Goal: Transaction & Acquisition: Subscribe to service/newsletter

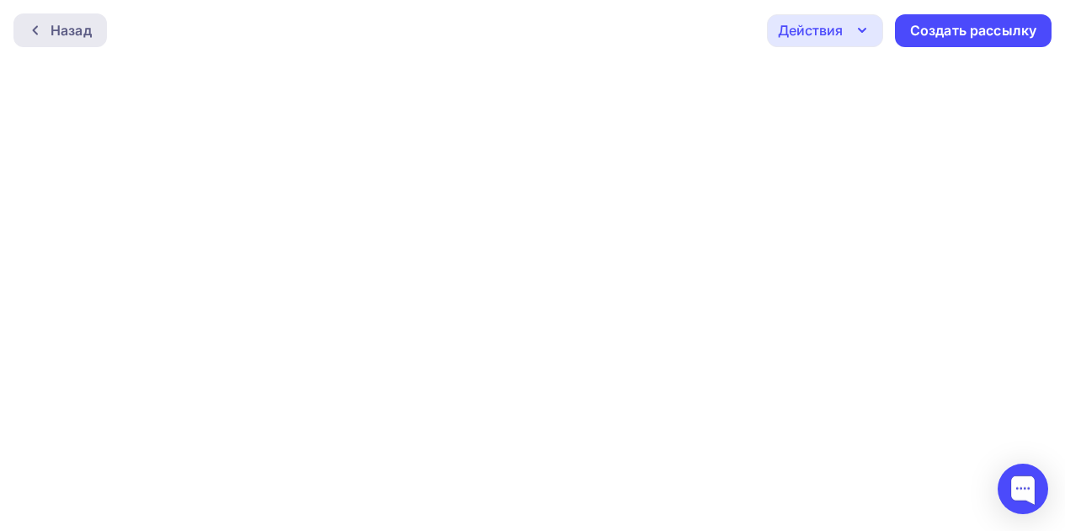
click at [40, 26] on icon at bounding box center [35, 30] width 13 height 13
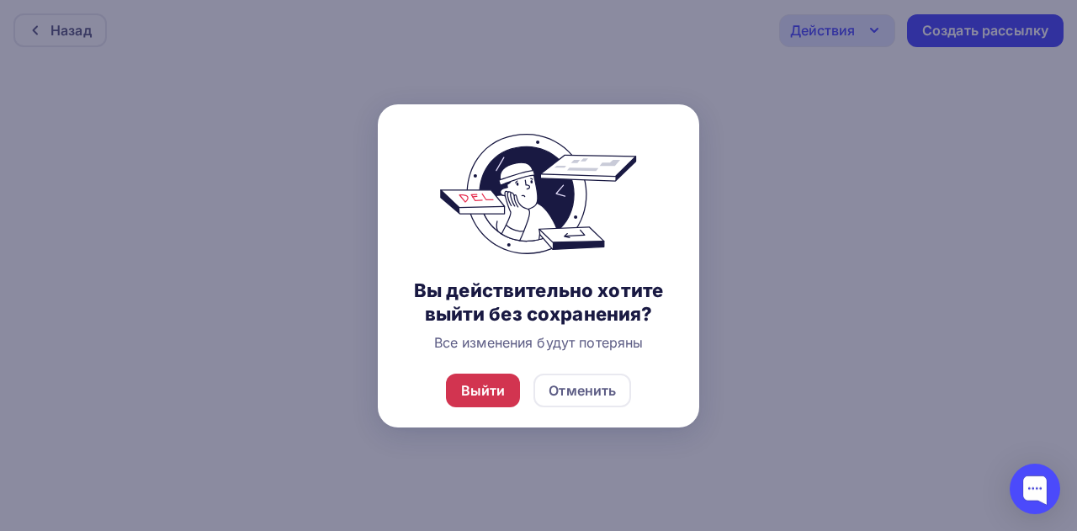
click at [482, 395] on div "Выйти" at bounding box center [483, 390] width 45 height 20
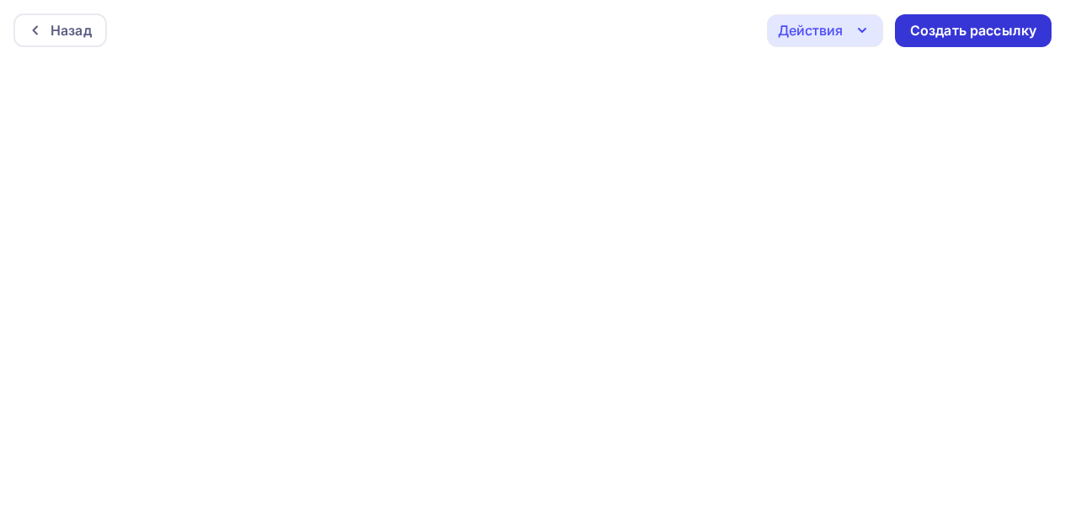
click at [958, 40] on div "Создать рассылку" at bounding box center [973, 30] width 157 height 33
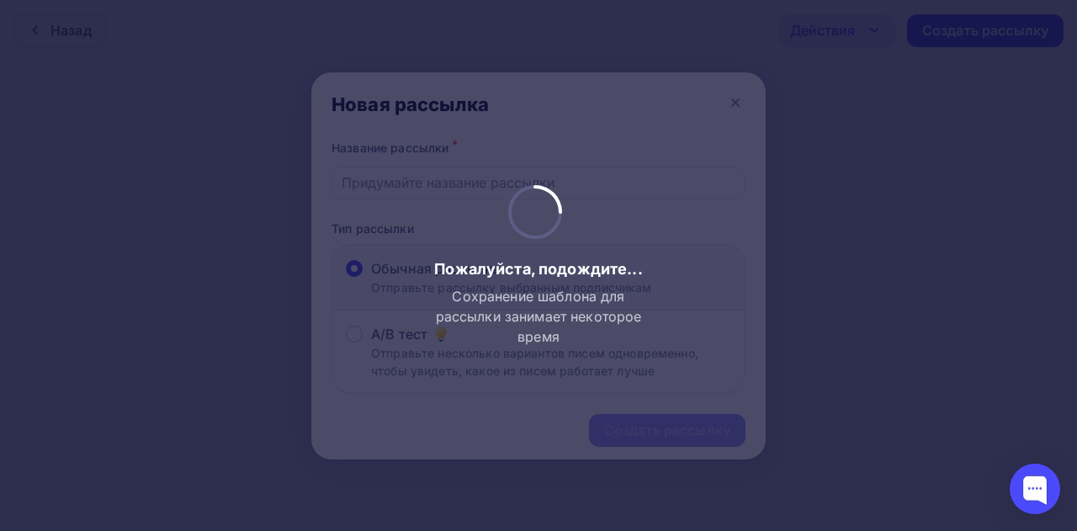
click at [726, 109] on div at bounding box center [538, 265] width 1077 height 531
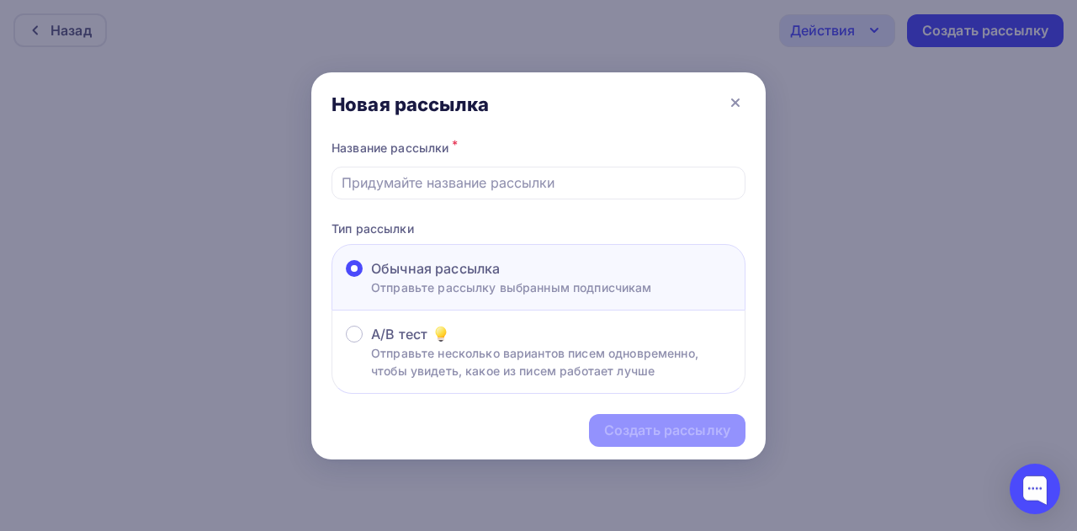
click at [726, 109] on icon at bounding box center [736, 103] width 20 height 20
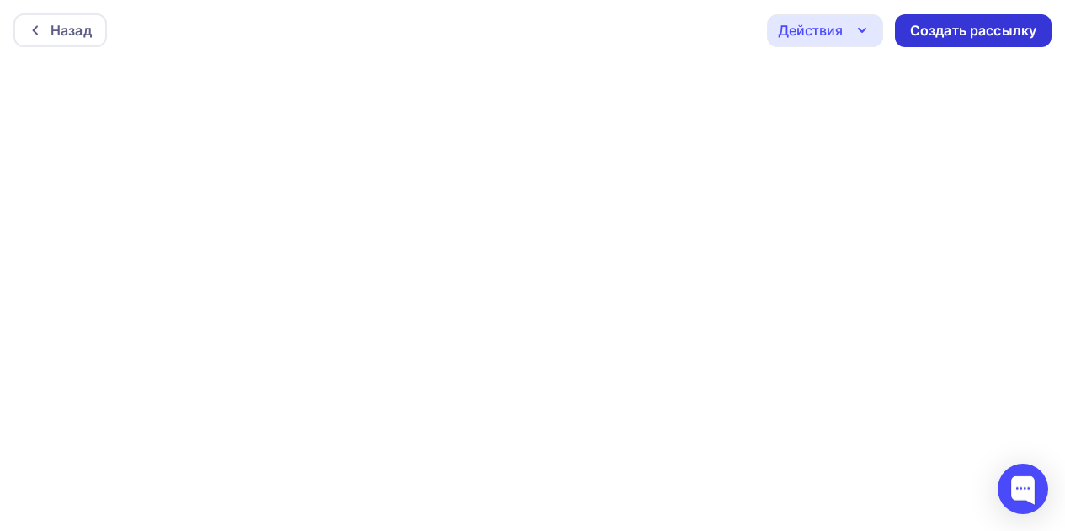
click at [992, 21] on div "Создать рассылку" at bounding box center [973, 30] width 126 height 19
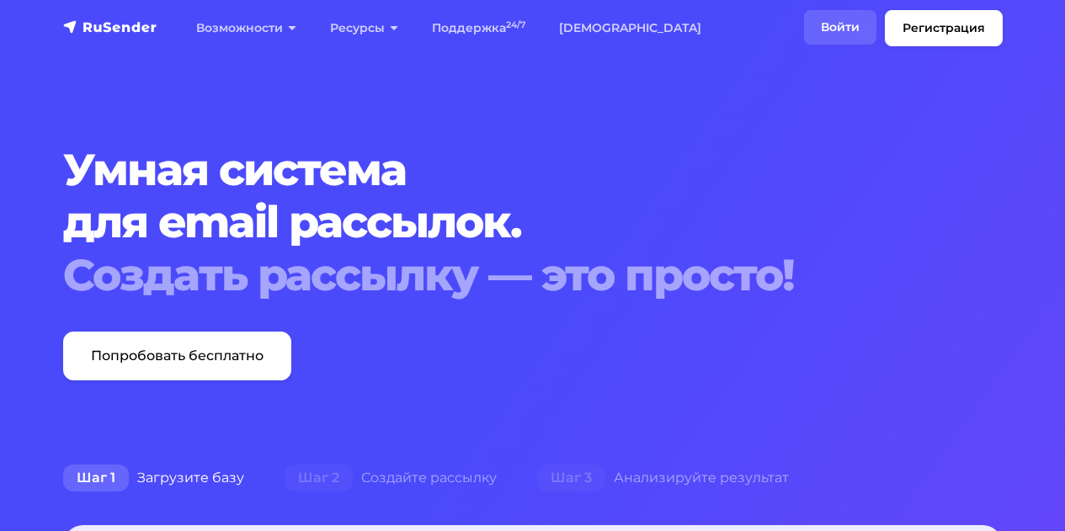
click at [839, 21] on link "Войти" at bounding box center [840, 27] width 72 height 35
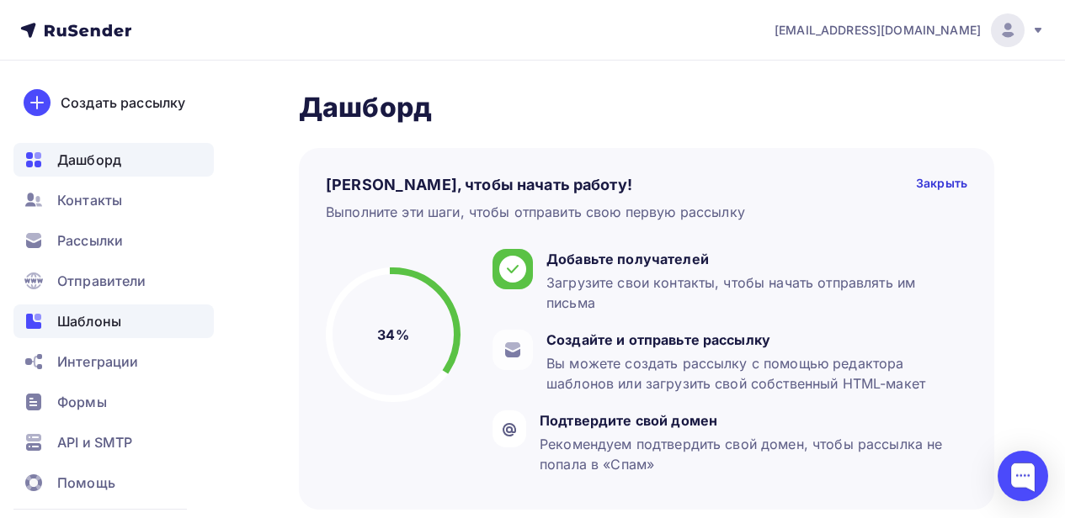
click at [113, 323] on span "Шаблоны" at bounding box center [89, 321] width 64 height 20
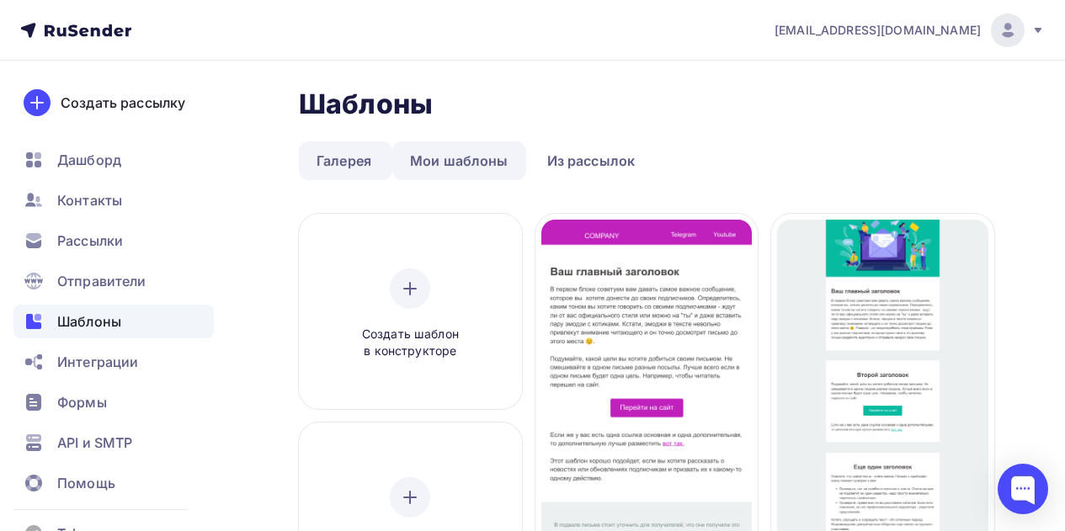
click at [460, 165] on link "Мои шаблоны" at bounding box center [459, 160] width 134 height 39
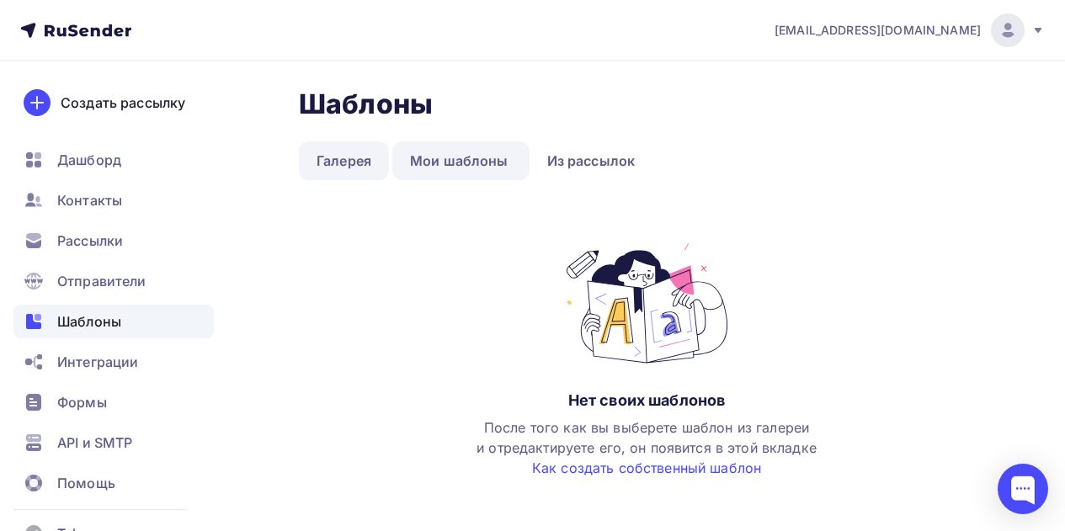
click at [345, 169] on link "Галерея" at bounding box center [344, 160] width 90 height 39
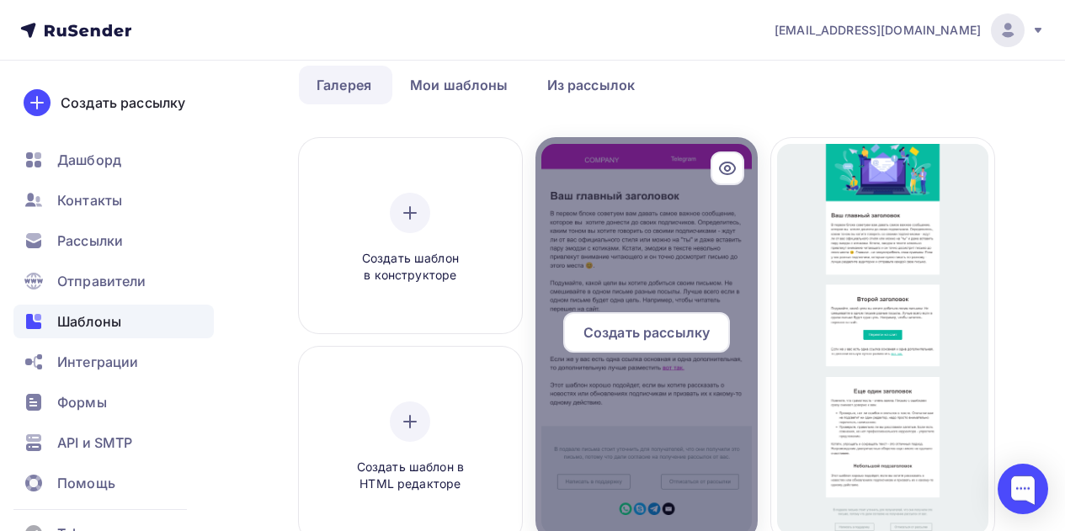
scroll to position [75, 0]
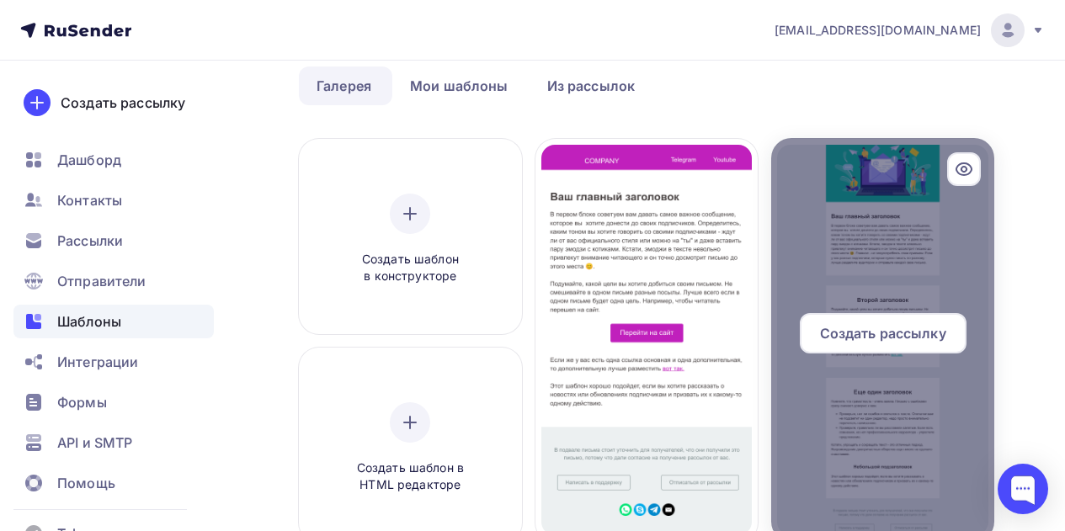
click at [874, 267] on div at bounding box center [882, 340] width 223 height 404
click at [874, 332] on span "Создать рассылку" at bounding box center [883, 333] width 126 height 20
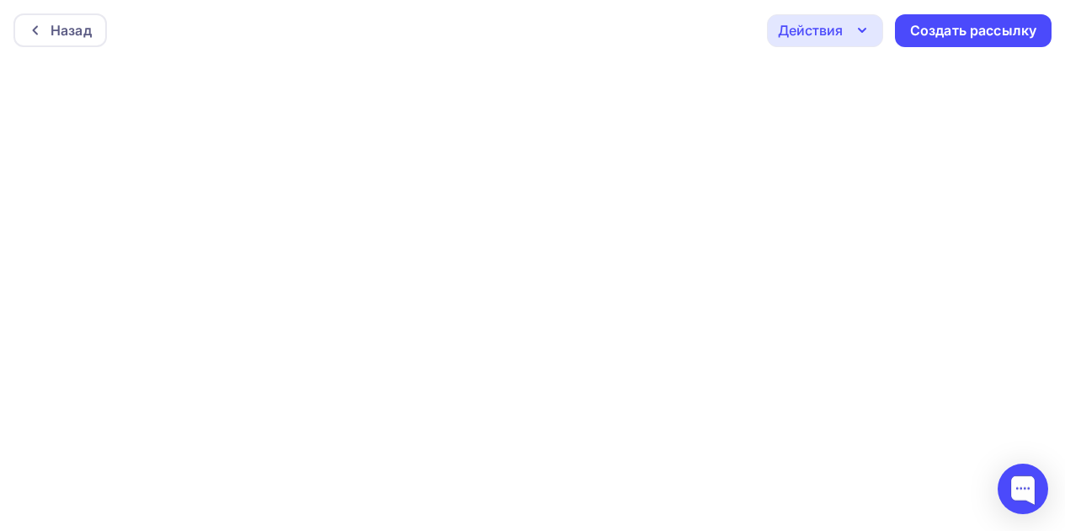
scroll to position [4, 0]
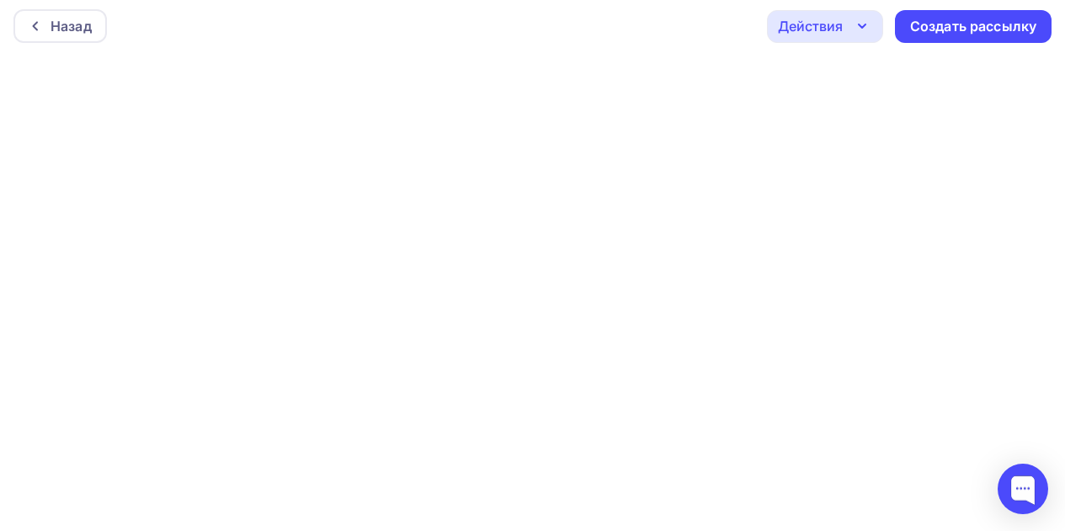
click at [851, 21] on div "Действия" at bounding box center [825, 26] width 116 height 33
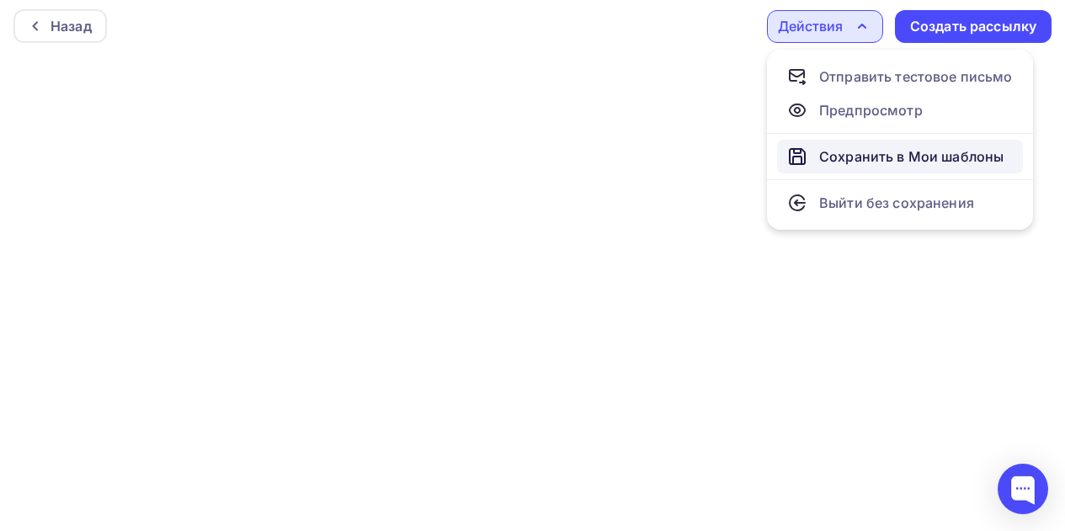
click at [832, 161] on div "Сохранить в Мои шаблоны" at bounding box center [911, 156] width 184 height 20
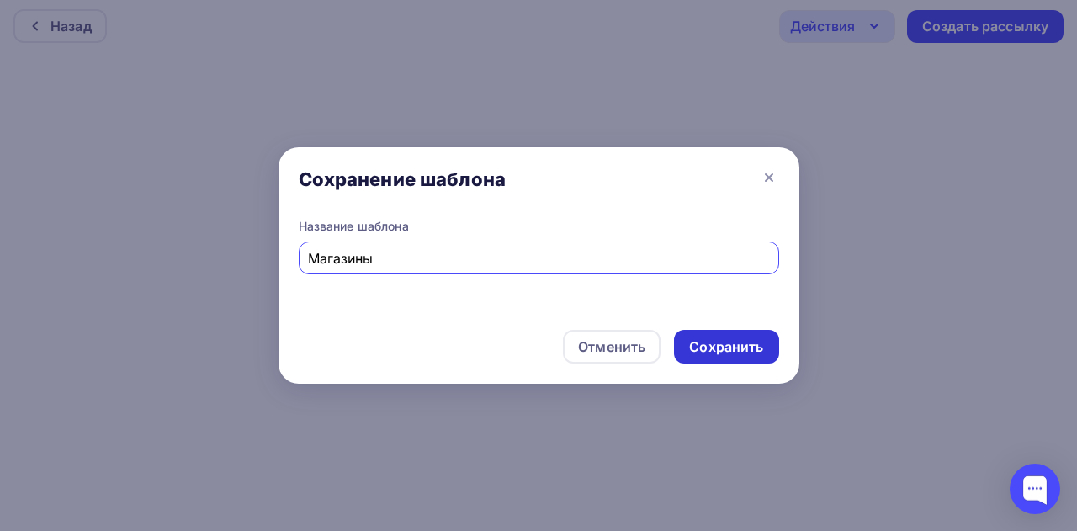
type input "Магазины"
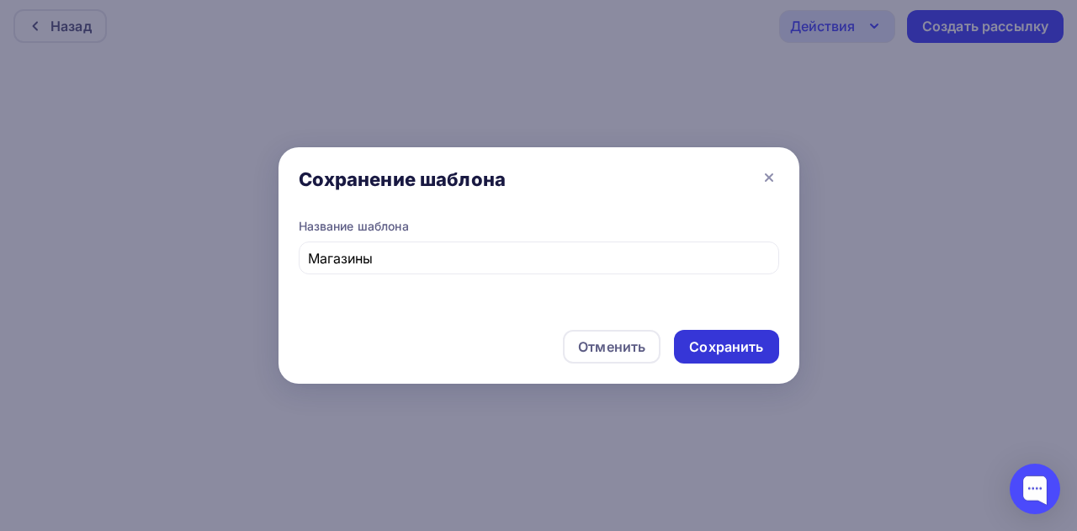
click at [708, 342] on div "Сохранить" at bounding box center [726, 347] width 74 height 19
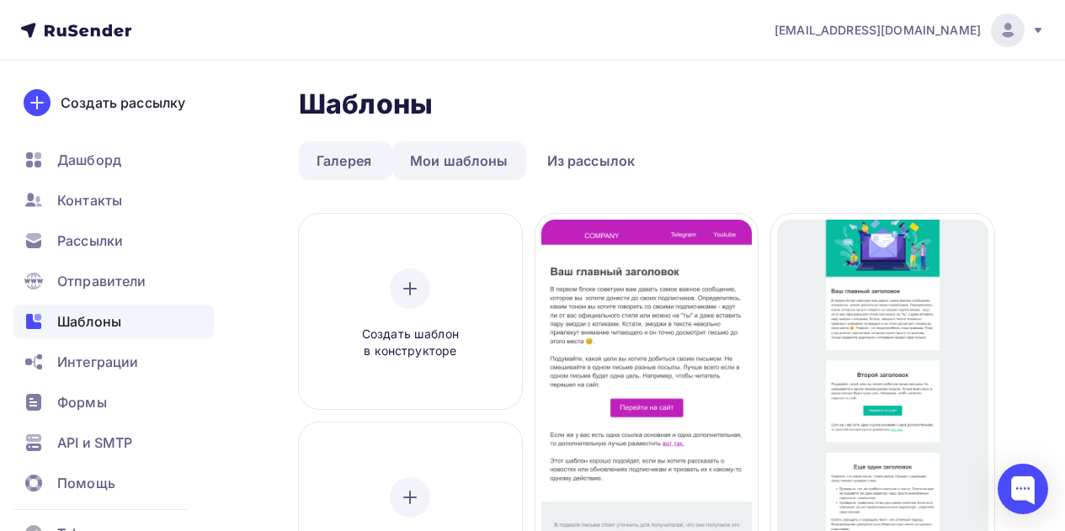
click at [453, 151] on link "Мои шаблоны" at bounding box center [459, 160] width 134 height 39
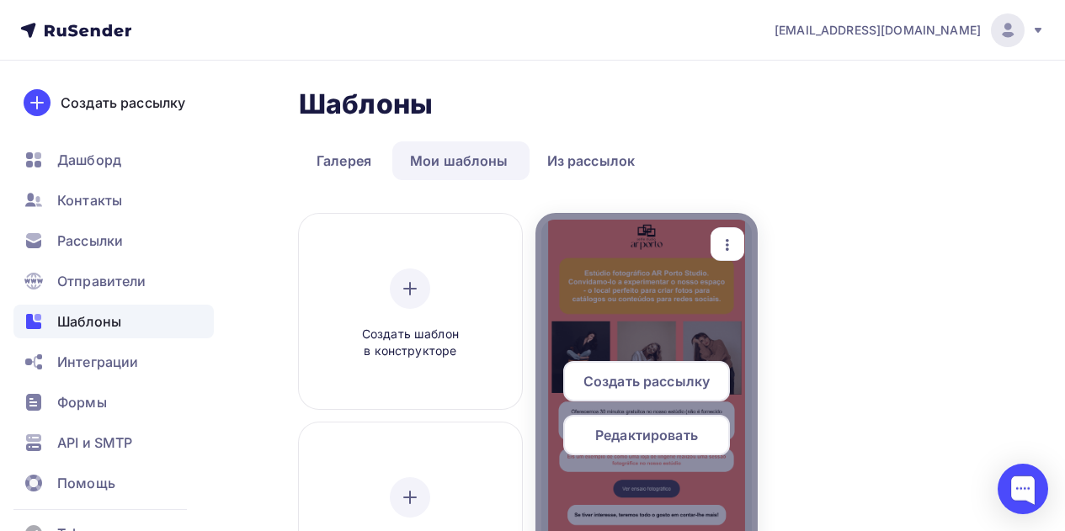
click at [672, 289] on div at bounding box center [646, 415] width 223 height 404
click at [736, 235] on icon "button" at bounding box center [727, 245] width 20 height 20
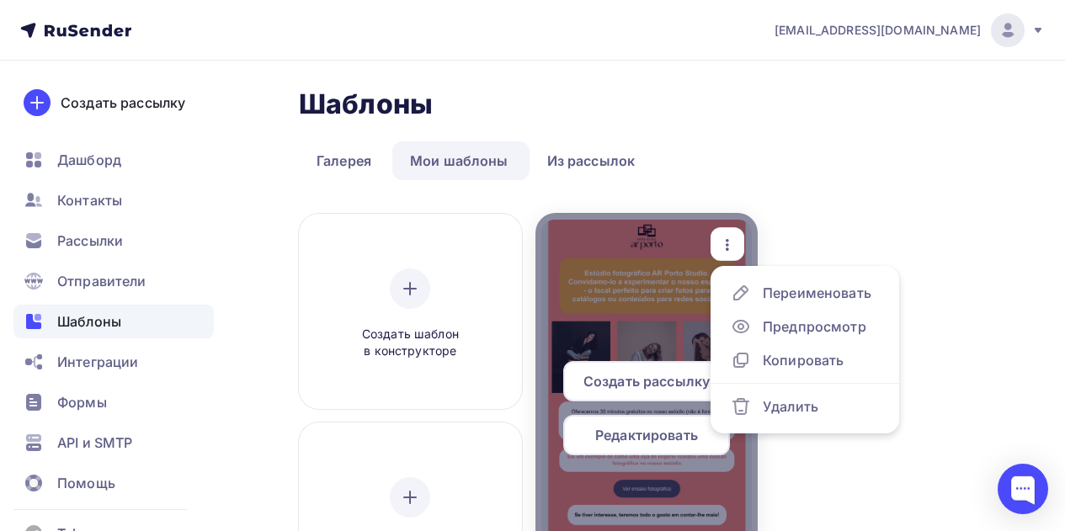
click at [660, 386] on span "Создать рассылку" at bounding box center [646, 381] width 126 height 20
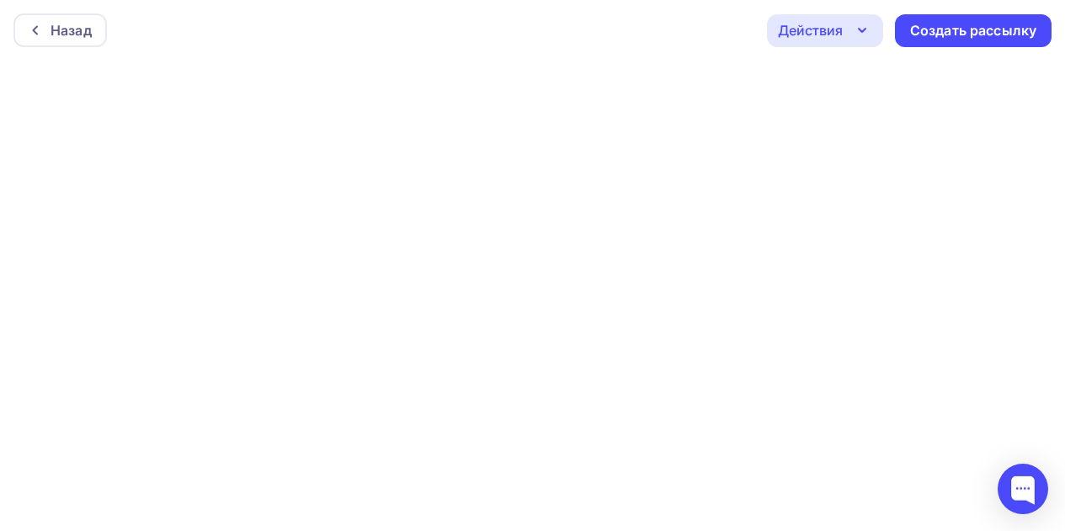
click at [862, 24] on icon "button" at bounding box center [862, 30] width 20 height 20
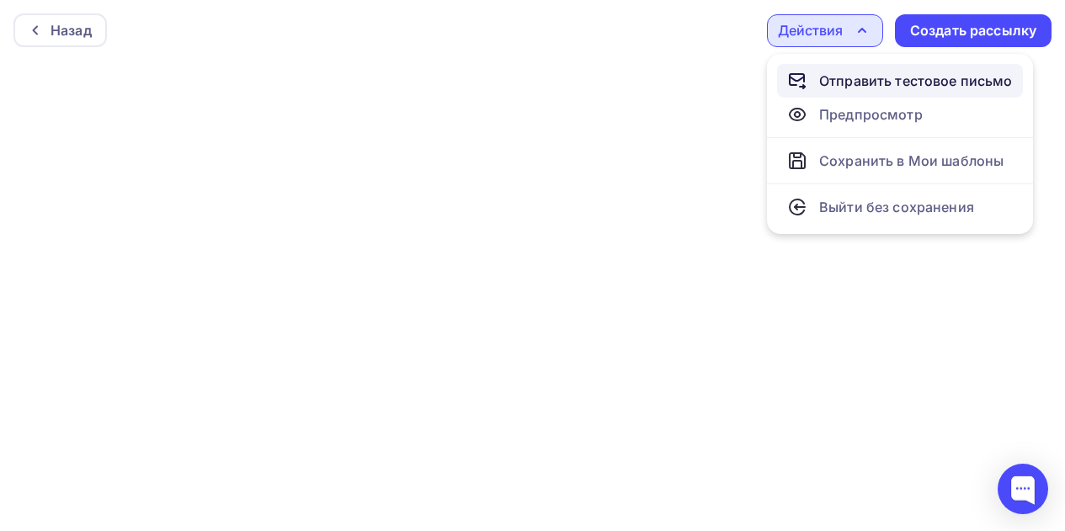
click at [840, 85] on div "Отправить тестовое письмо" at bounding box center [916, 81] width 194 height 20
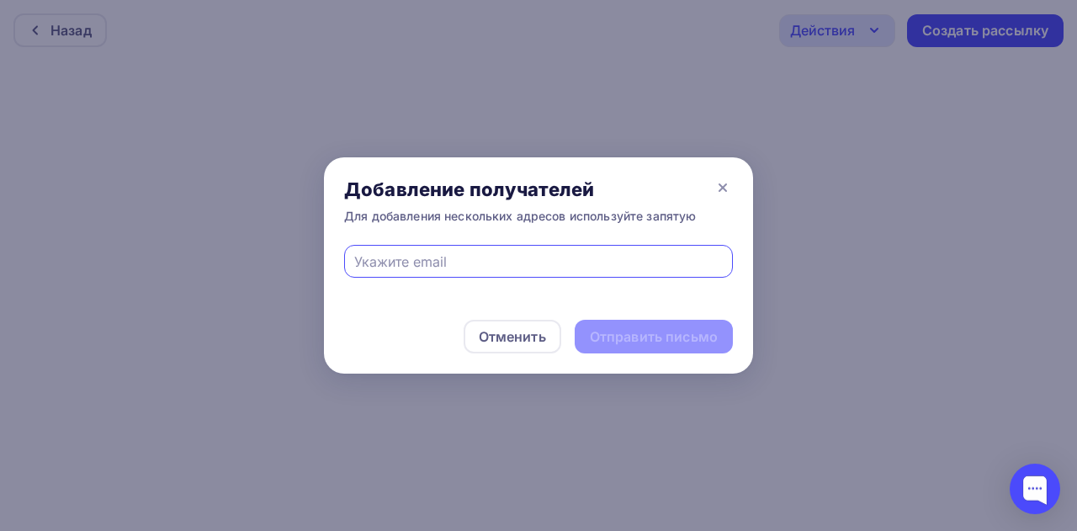
paste input "sk5940454@gmail.com"
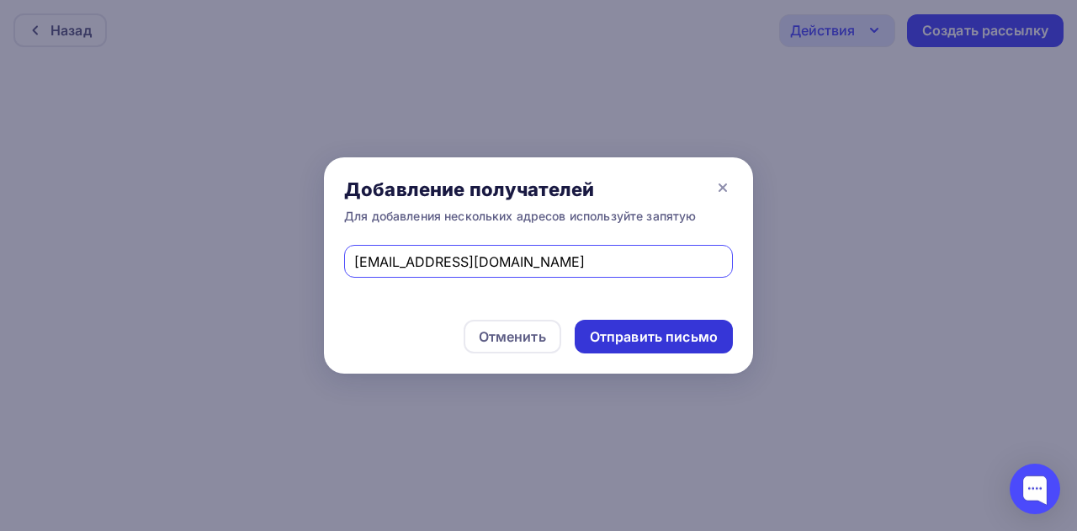
type input "sk5940454@gmail.com"
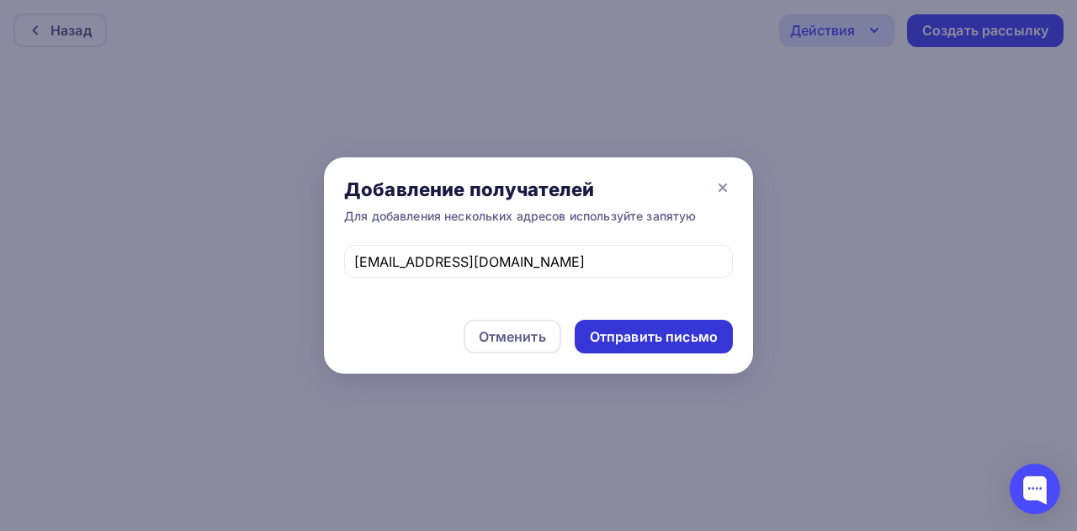
click at [655, 337] on div "Отправить письмо" at bounding box center [654, 336] width 128 height 19
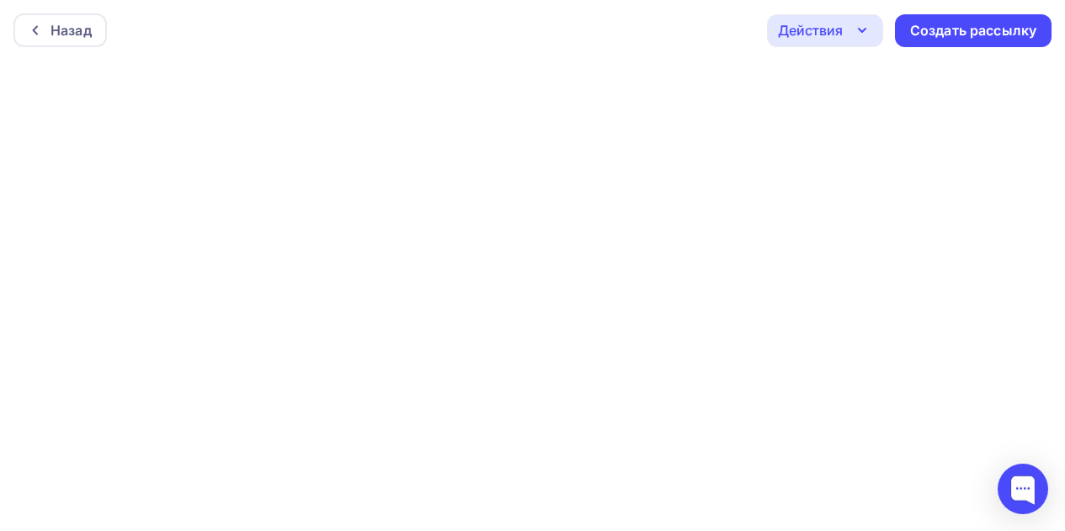
click at [814, 28] on div "Действия" at bounding box center [810, 30] width 65 height 20
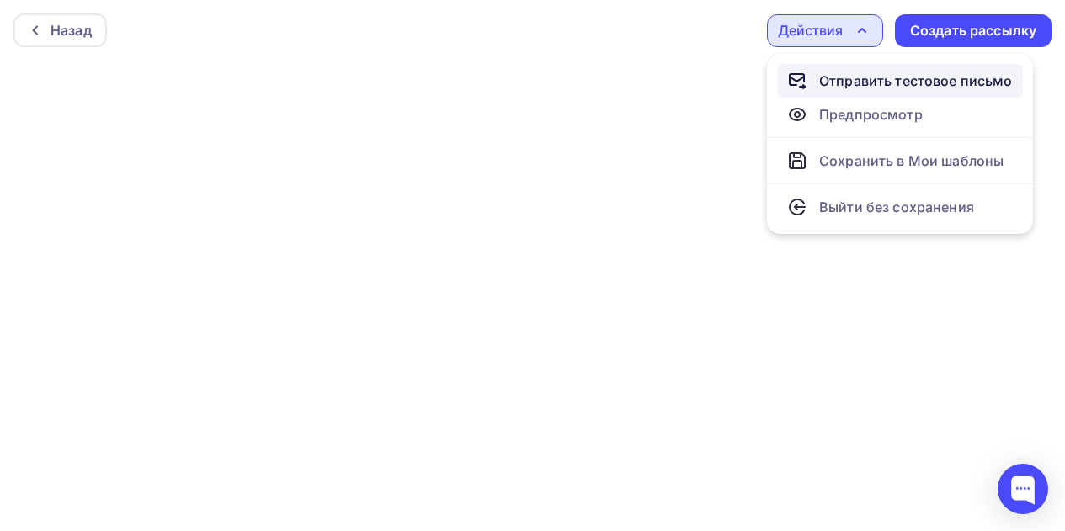
click at [822, 88] on div "Отправить тестовое письмо" at bounding box center [916, 81] width 194 height 20
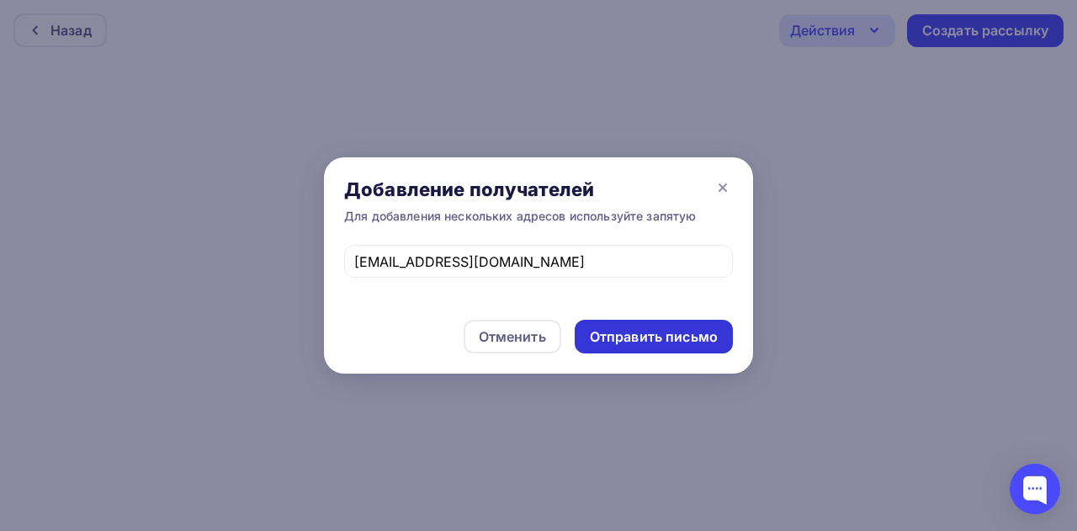
click at [662, 340] on div "Отправить письмо" at bounding box center [654, 336] width 128 height 19
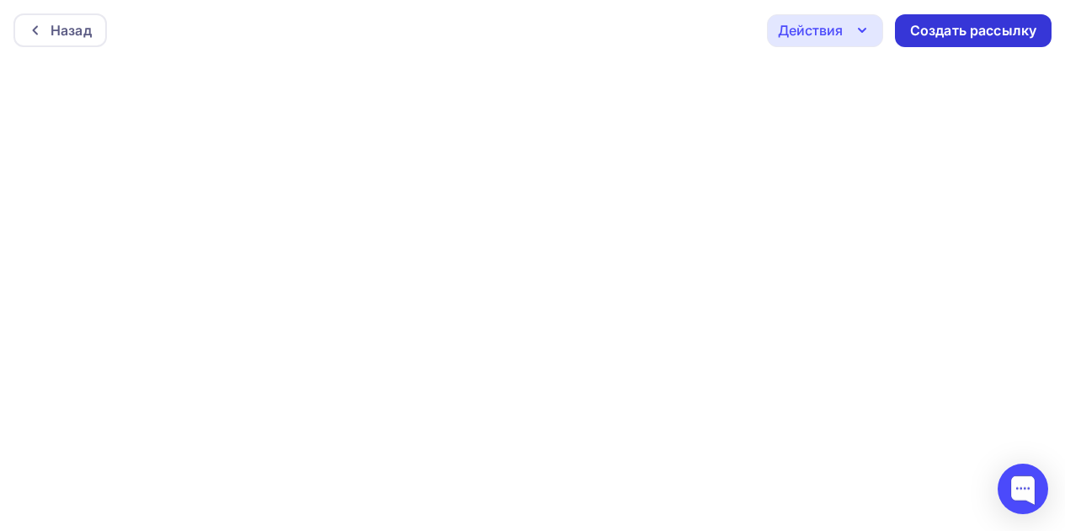
click at [903, 24] on div "Создать рассылку" at bounding box center [973, 30] width 157 height 33
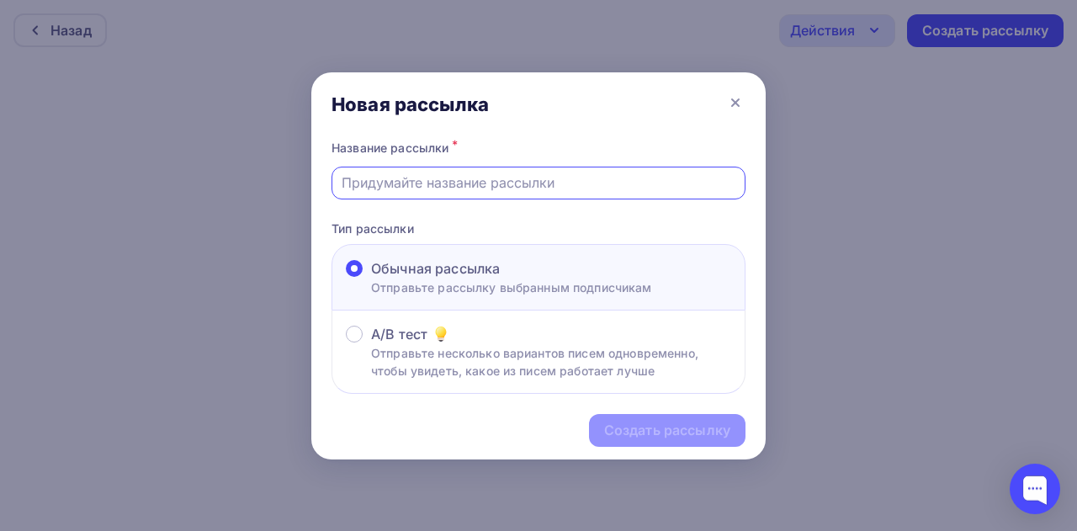
click at [633, 180] on input "text" at bounding box center [539, 183] width 395 height 20
type input "Estúdio fotográfico sem fotógrafo no Porto"
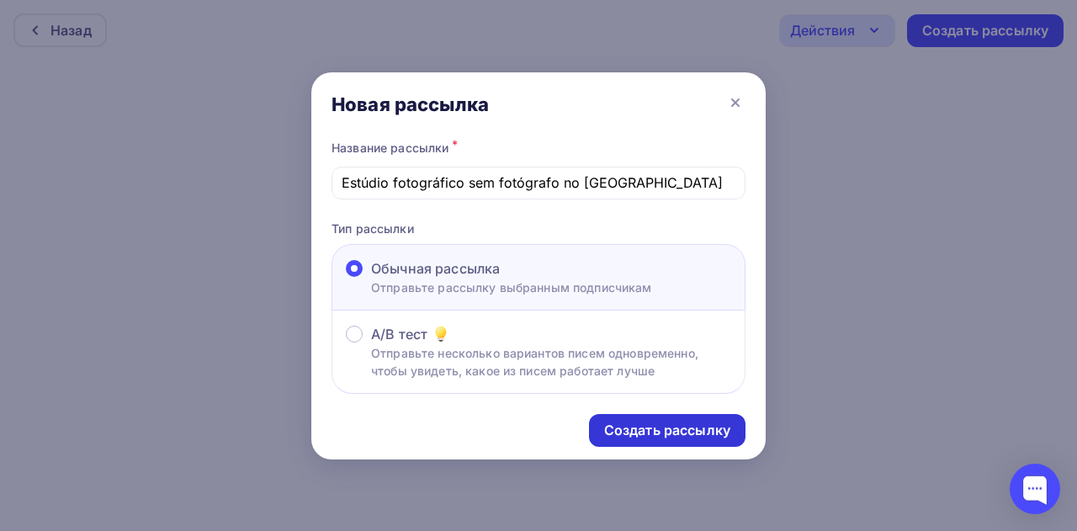
click at [642, 439] on div "Создать рассылку" at bounding box center [667, 430] width 126 height 19
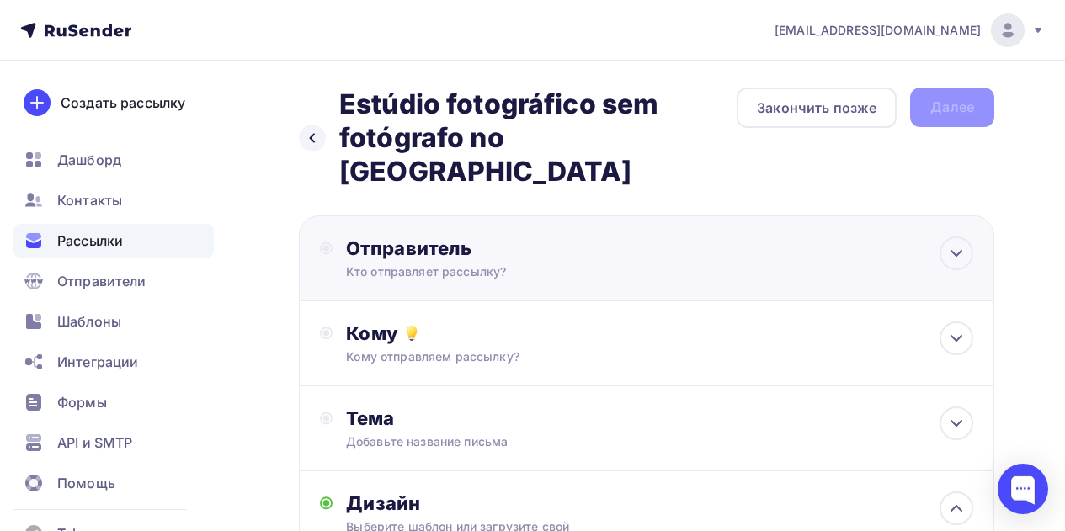
click at [628, 251] on div "Отправитель Кто отправляет рассылку? Email * marketingoodday@gmail.com ar.porto…" at bounding box center [646, 258] width 695 height 86
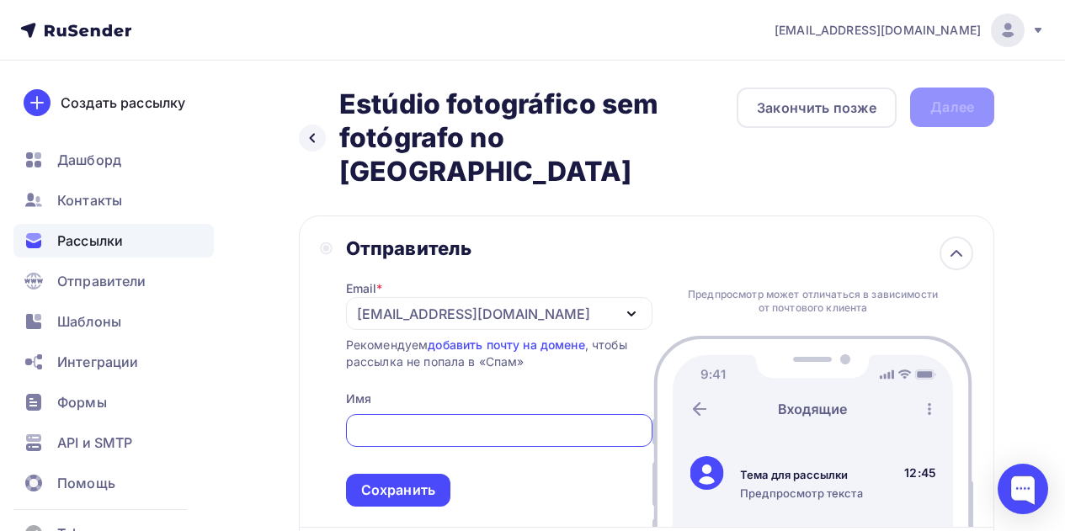
click at [458, 421] on input "text" at bounding box center [498, 431] width 287 height 20
click at [626, 304] on icon "button" at bounding box center [631, 314] width 20 height 20
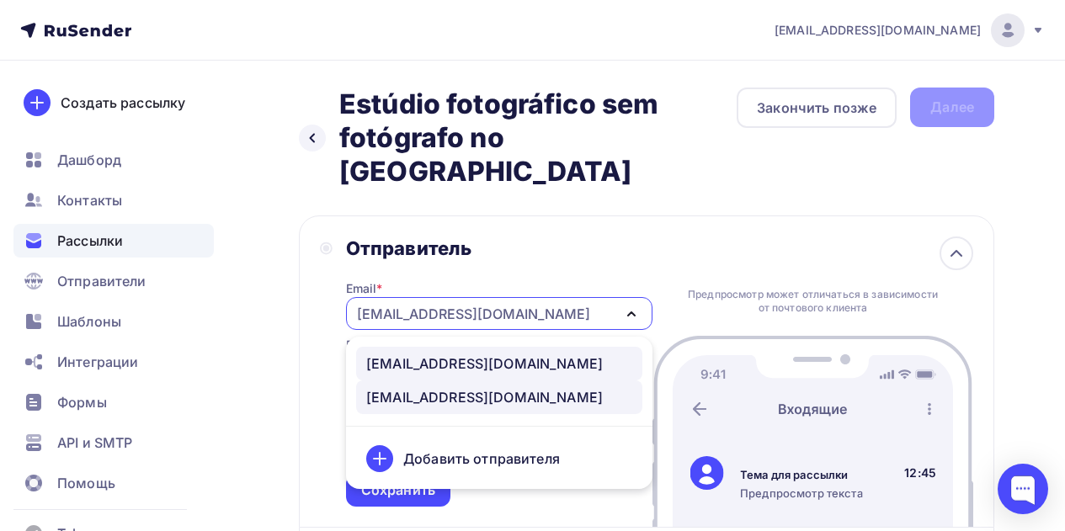
click at [576, 347] on link "ar.portostudio@gmail.com" at bounding box center [499, 364] width 286 height 34
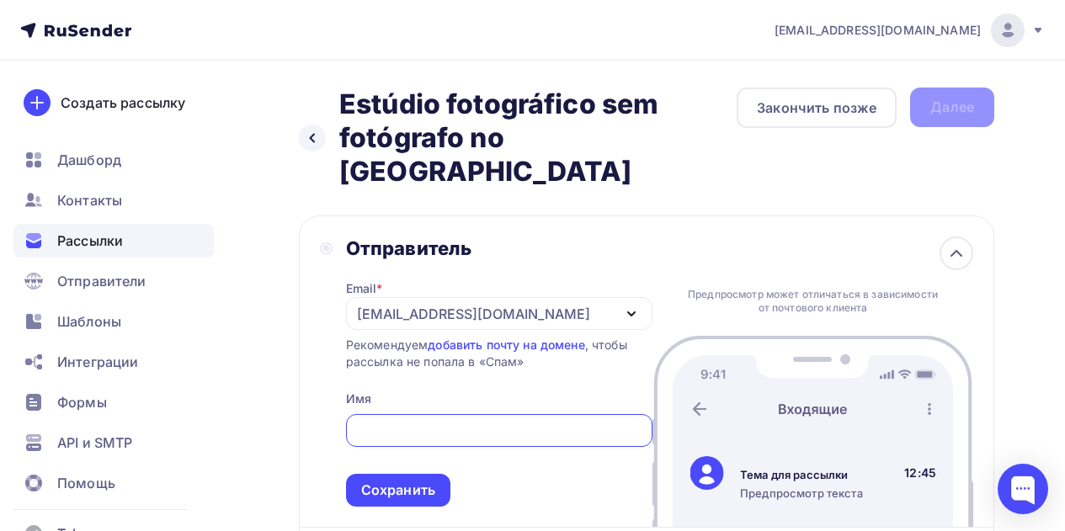
click at [382, 421] on input "text" at bounding box center [498, 431] width 287 height 20
click at [362, 304] on div "ar.portostudio@gmail.com" at bounding box center [473, 314] width 233 height 20
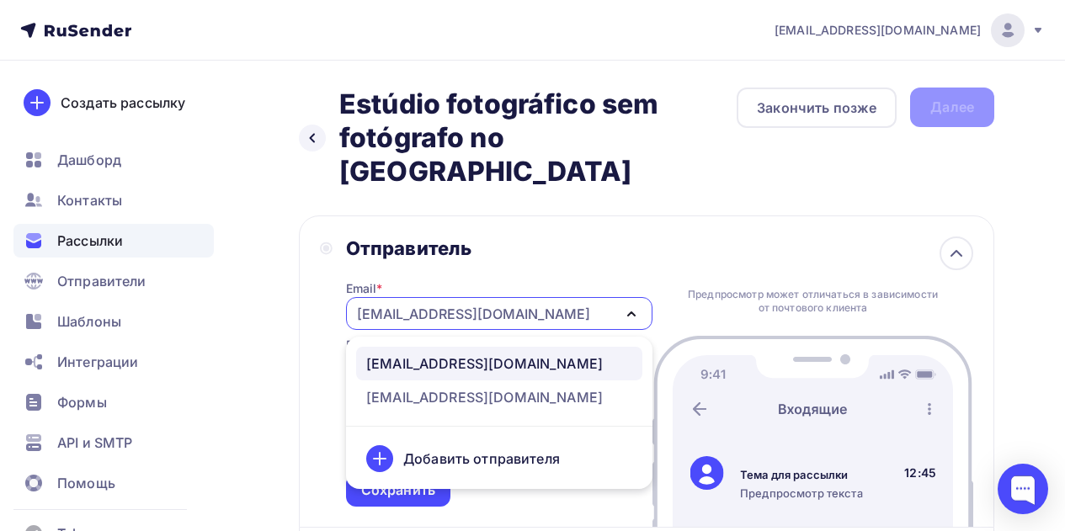
click at [432, 354] on div "ar.portostudio@gmail.com" at bounding box center [484, 364] width 237 height 20
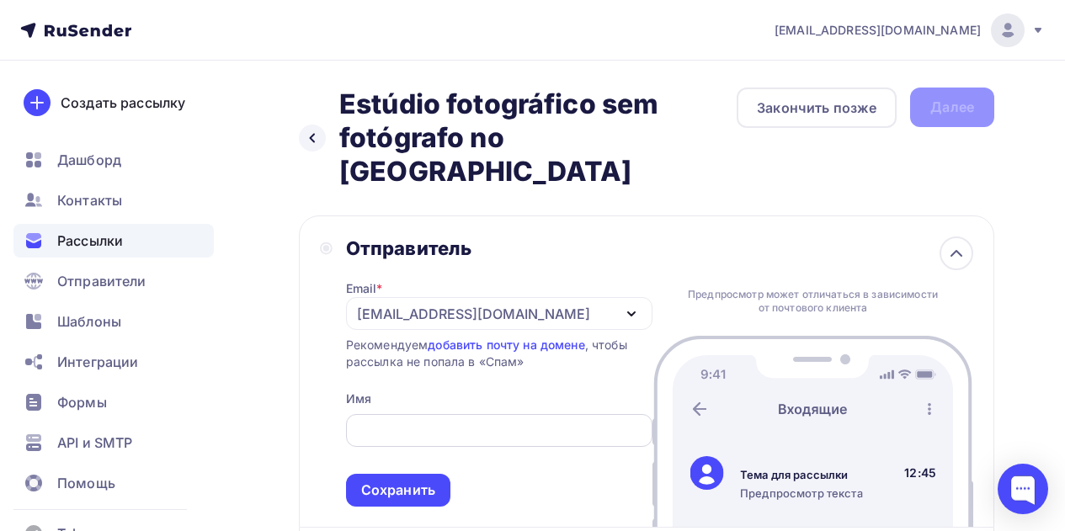
click at [518, 421] on input "text" at bounding box center [498, 431] width 287 height 20
paste input "ar.portostudio"
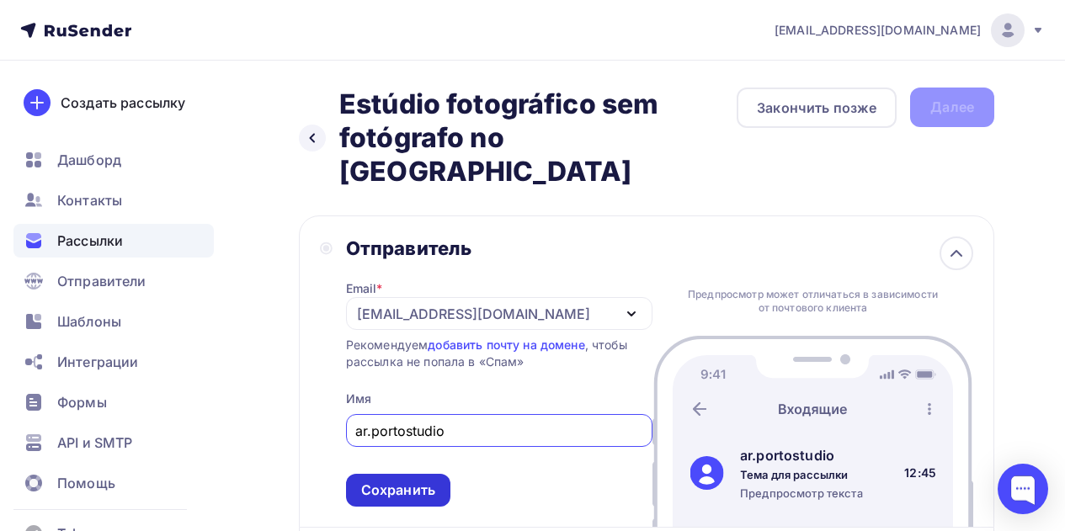
type input "ar.portostudio"
click at [424, 481] on div "Сохранить" at bounding box center [398, 490] width 74 height 19
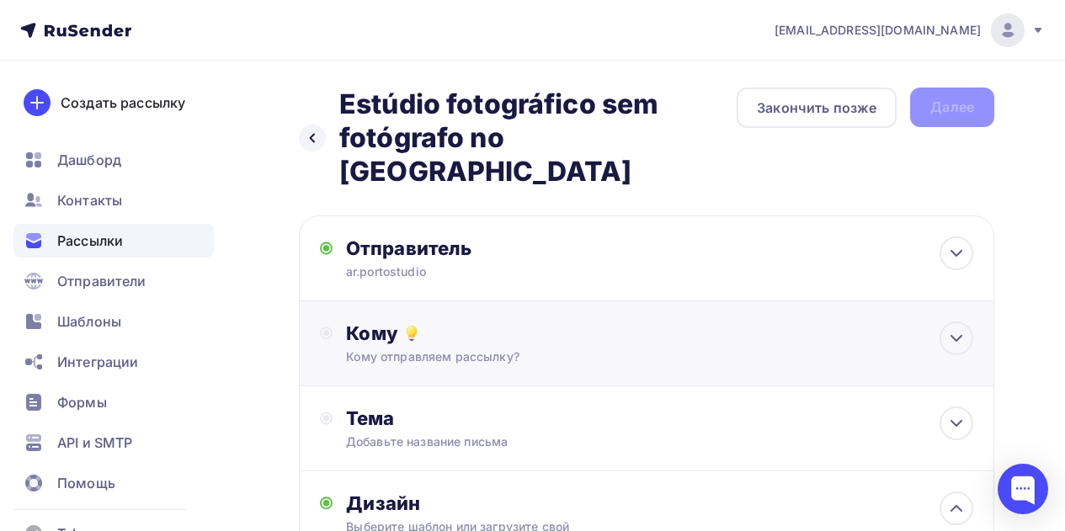
click at [452, 348] on div "Кому отправляем рассылку?" at bounding box center [628, 356] width 564 height 17
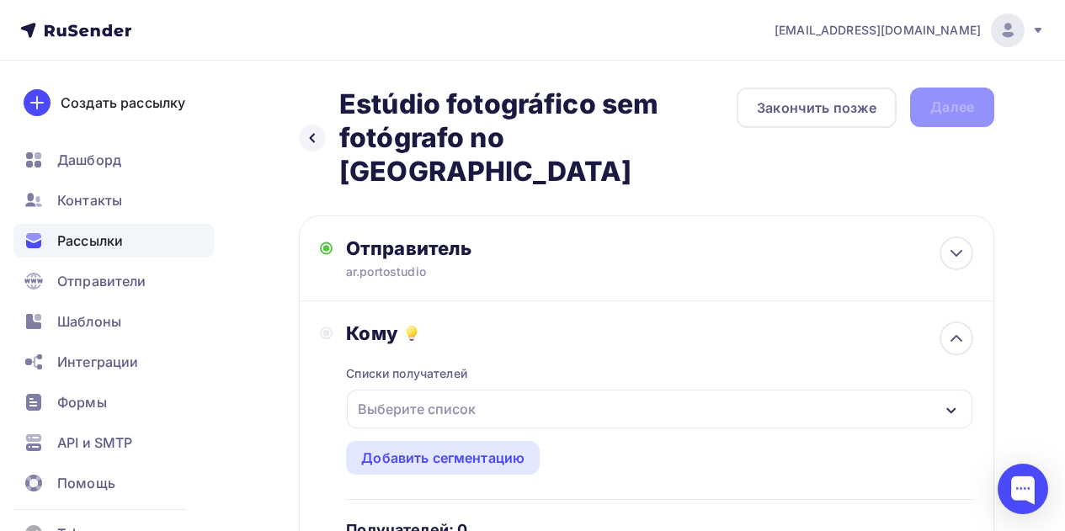
click at [461, 394] on div "Выберите список" at bounding box center [416, 409] width 131 height 30
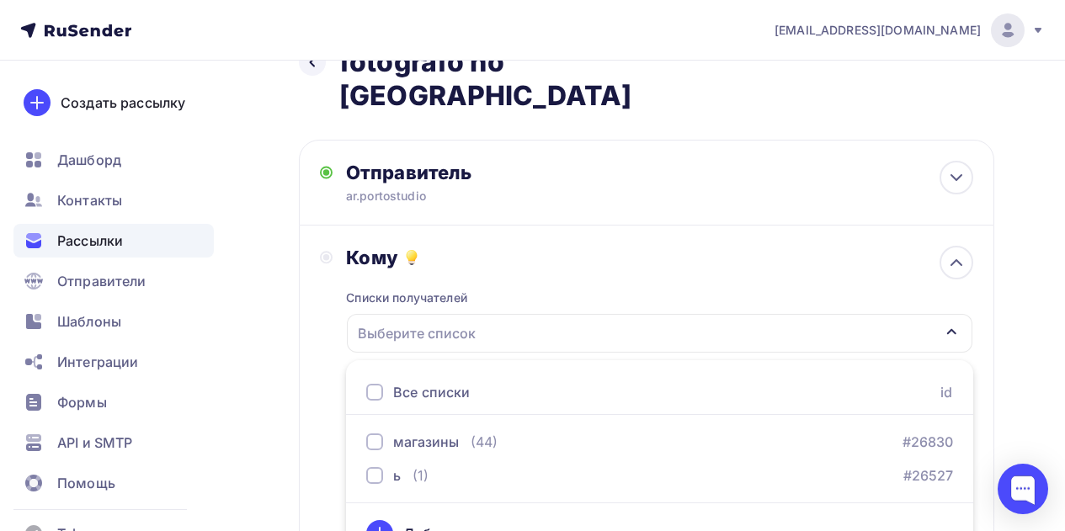
scroll to position [93, 0]
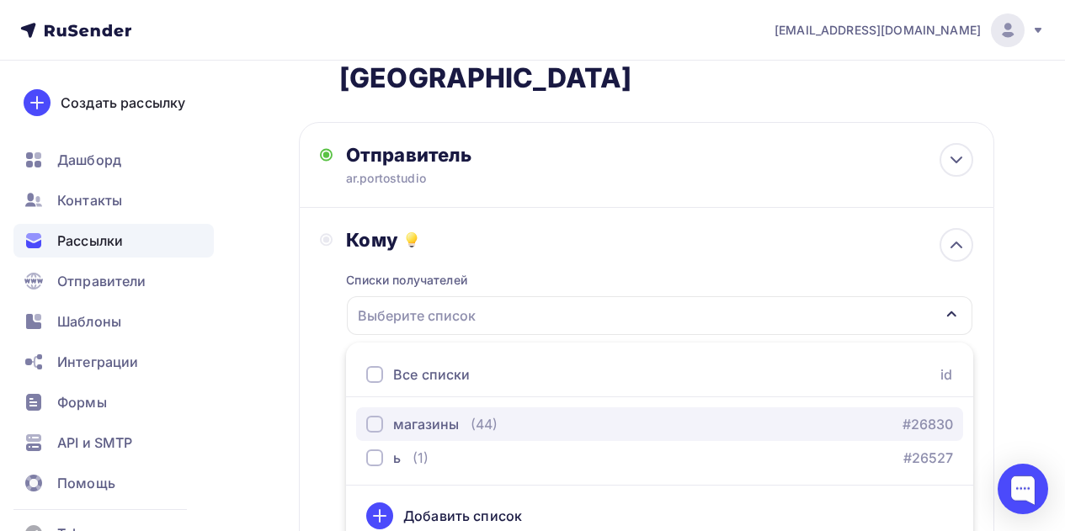
click at [371, 416] on div "button" at bounding box center [374, 424] width 17 height 17
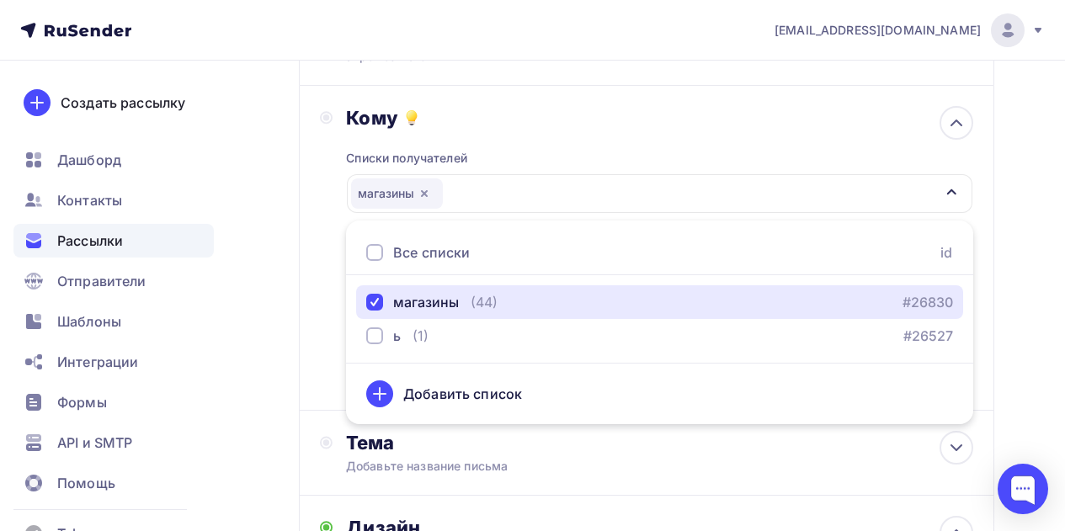
scroll to position [217, 0]
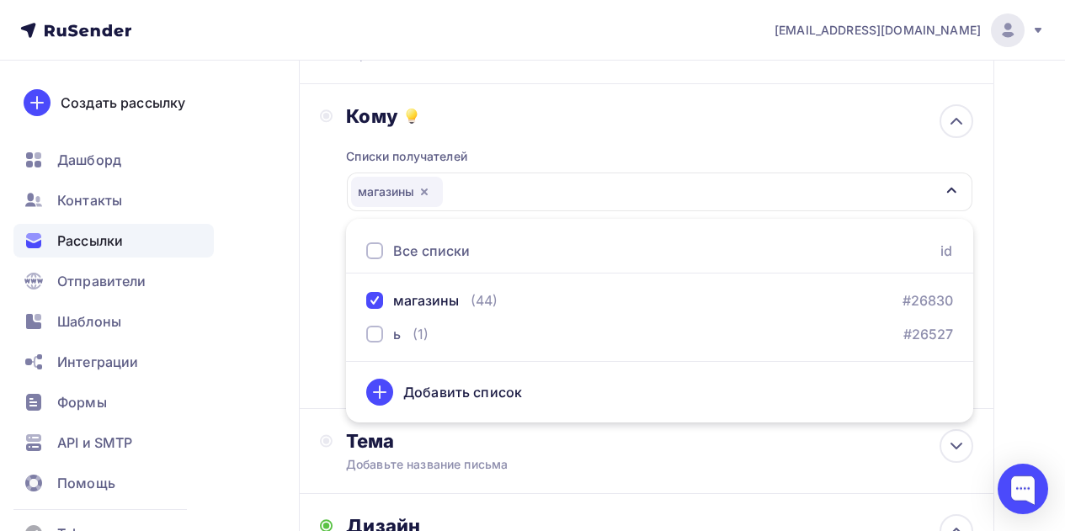
click at [322, 295] on div "Кому Списки получателей магазины Все списки id магазины (44) #26830 ь (1) #2652…" at bounding box center [646, 246] width 653 height 284
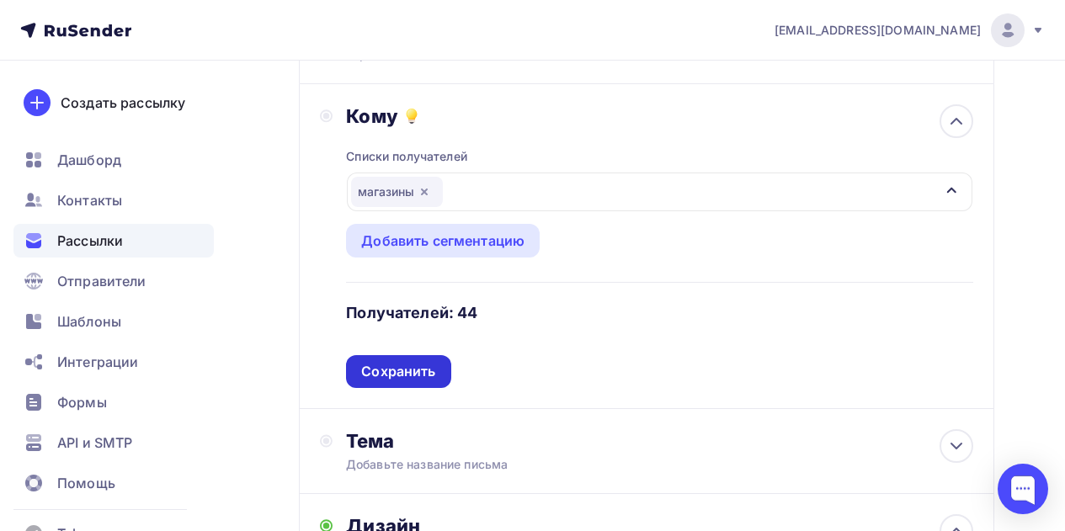
click at [396, 362] on div "Сохранить" at bounding box center [398, 371] width 74 height 19
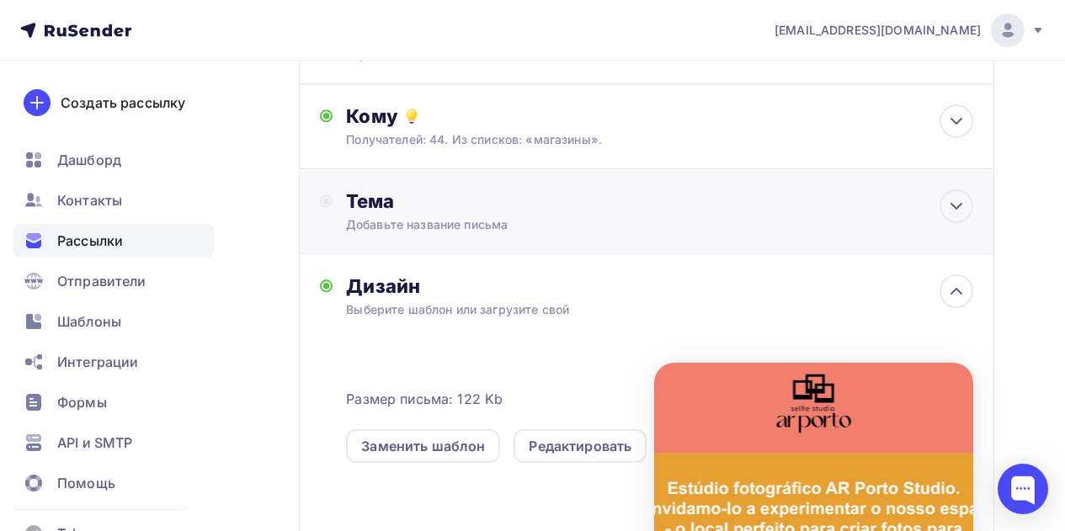
click at [437, 216] on div "Добавьте название письма" at bounding box center [496, 224] width 300 height 17
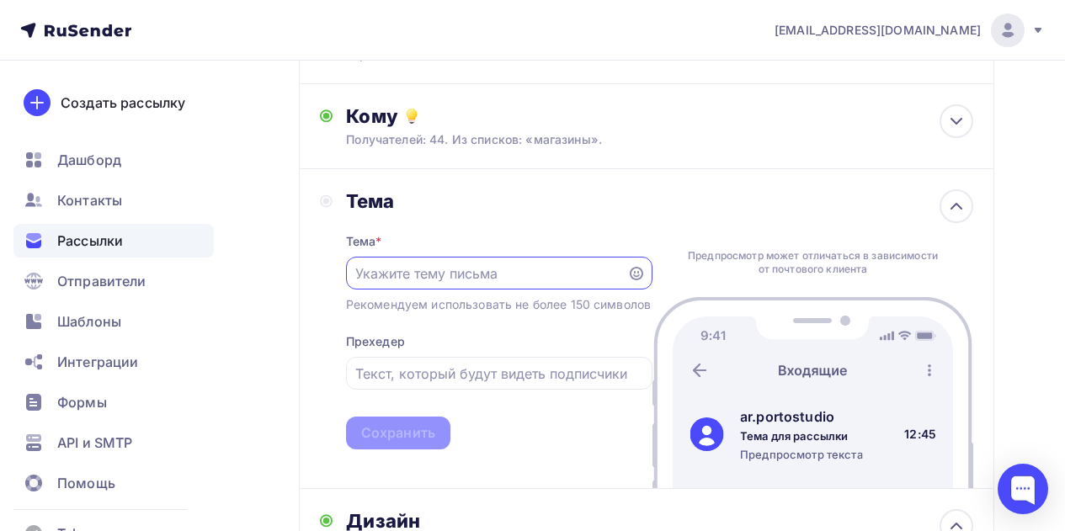
scroll to position [0, 0]
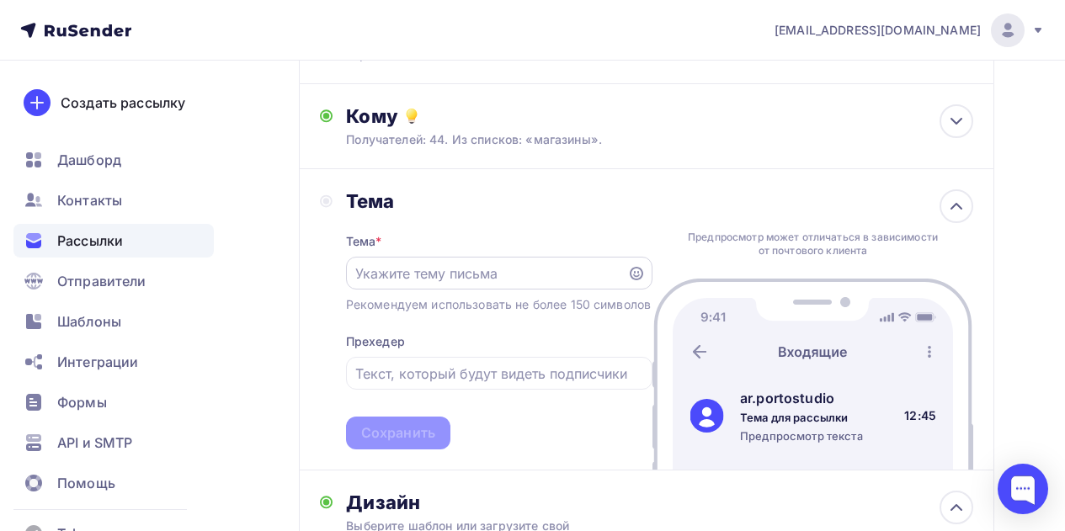
click at [445, 257] on div at bounding box center [499, 273] width 306 height 33
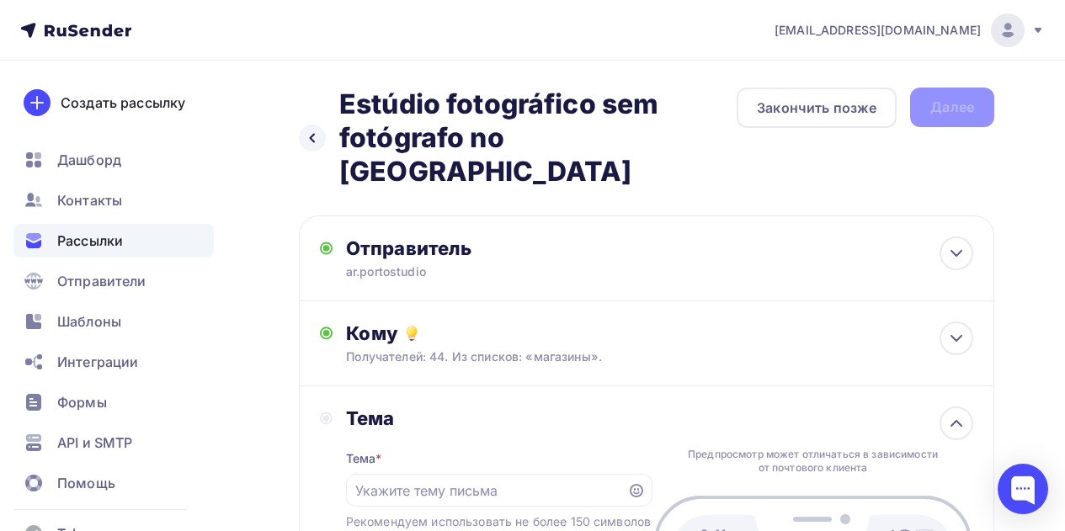
drag, startPoint x: 343, startPoint y: 105, endPoint x: 617, endPoint y: 128, distance: 275.3
click at [617, 128] on h2 "Estúdio fotográfico sem fotógrafo no Porto" at bounding box center [537, 138] width 397 height 101
copy h2 "Estúdio fotográfico sem fotógrafo no Porto"
click at [447, 481] on input "text" at bounding box center [486, 491] width 262 height 20
paste input "Estúdio fotográfico sem fotógrafo no Porto"
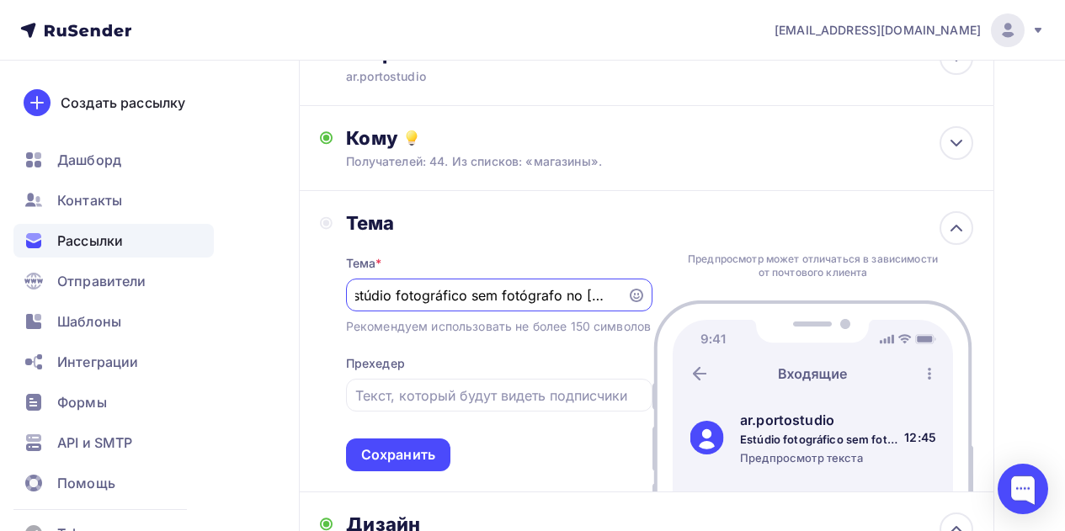
scroll to position [199, 0]
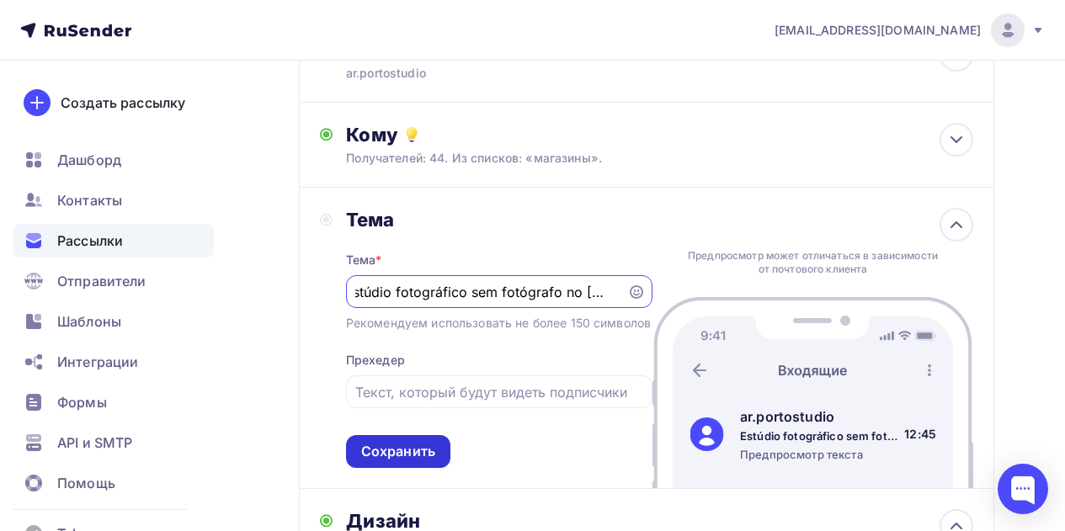
type input "Estúdio fotográfico sem fotógrafo no Porto"
click at [423, 442] on div "Сохранить" at bounding box center [398, 451] width 74 height 19
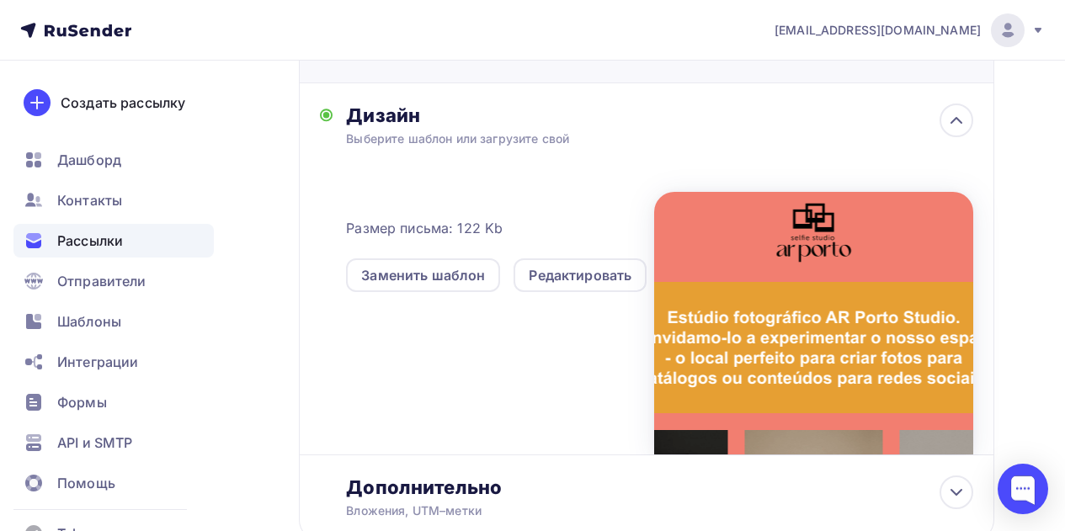
scroll to position [475, 0]
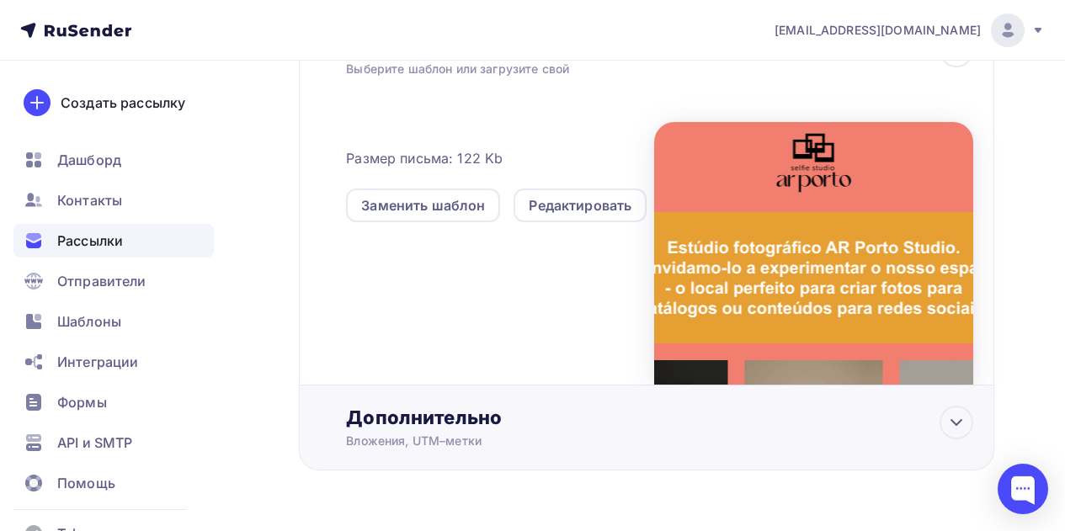
click at [455, 407] on div "Дополнительно Вложения, UTM–метки Вложения Добавить файл Максимальный суммарный…" at bounding box center [646, 428] width 695 height 85
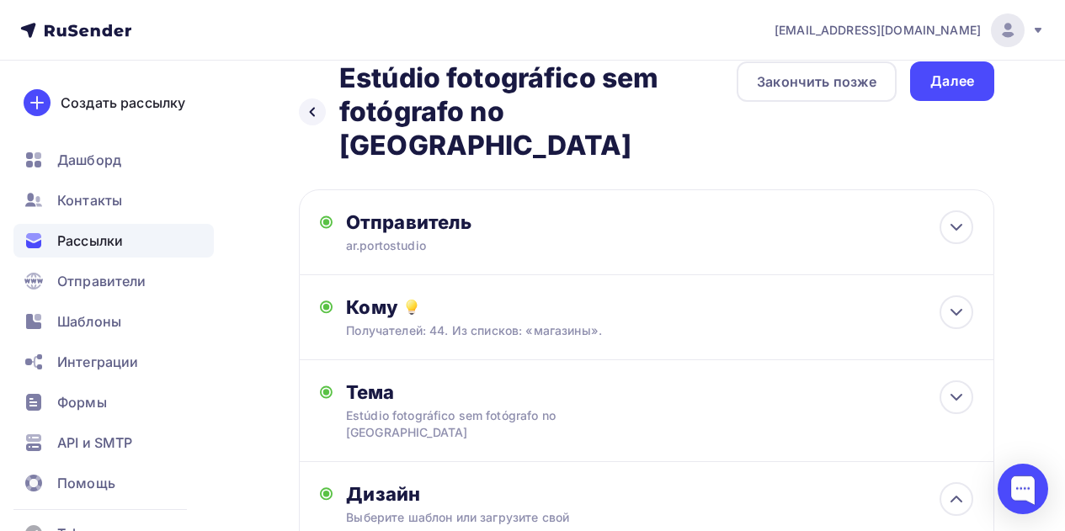
scroll to position [0, 0]
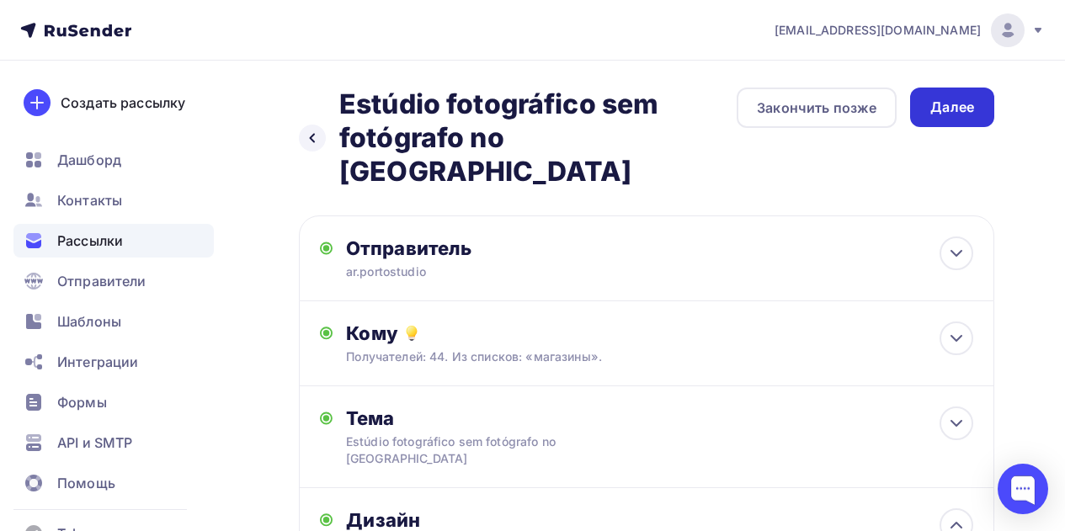
click at [935, 107] on div "Далее" at bounding box center [952, 107] width 44 height 19
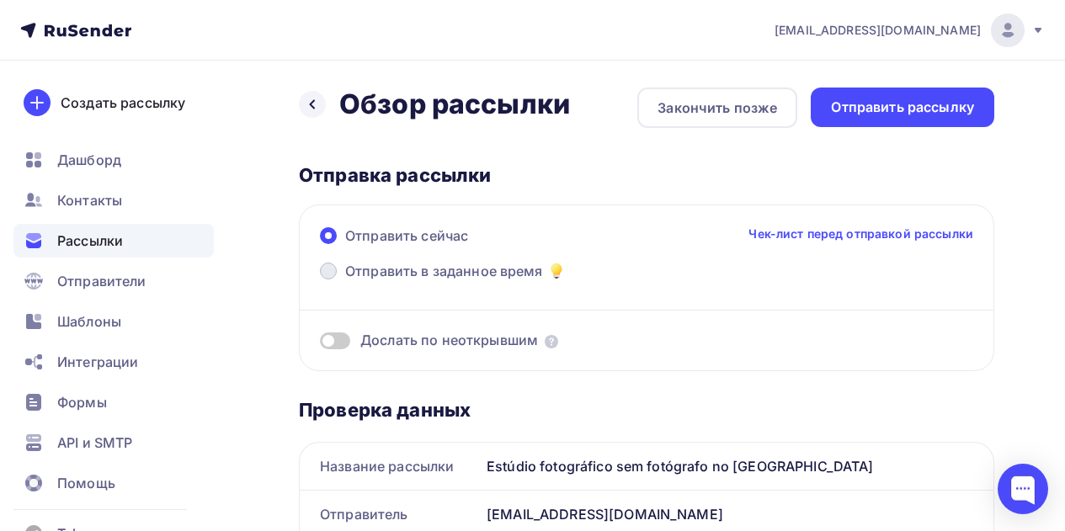
click at [328, 267] on span at bounding box center [328, 271] width 17 height 17
click at [345, 281] on input "Отправить в заданное время" at bounding box center [345, 281] width 0 height 0
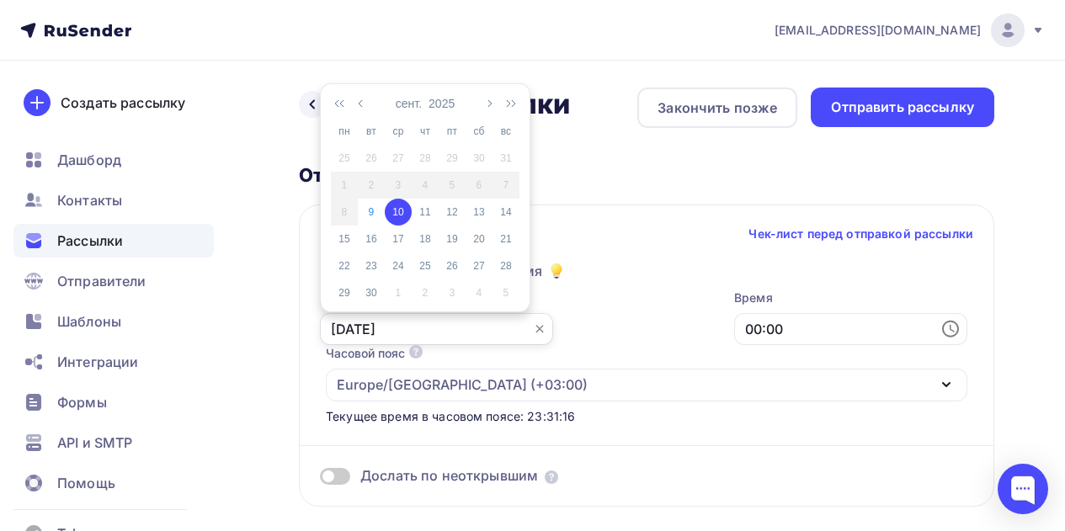
click at [421, 324] on input "10.09.2025" at bounding box center [436, 329] width 233 height 32
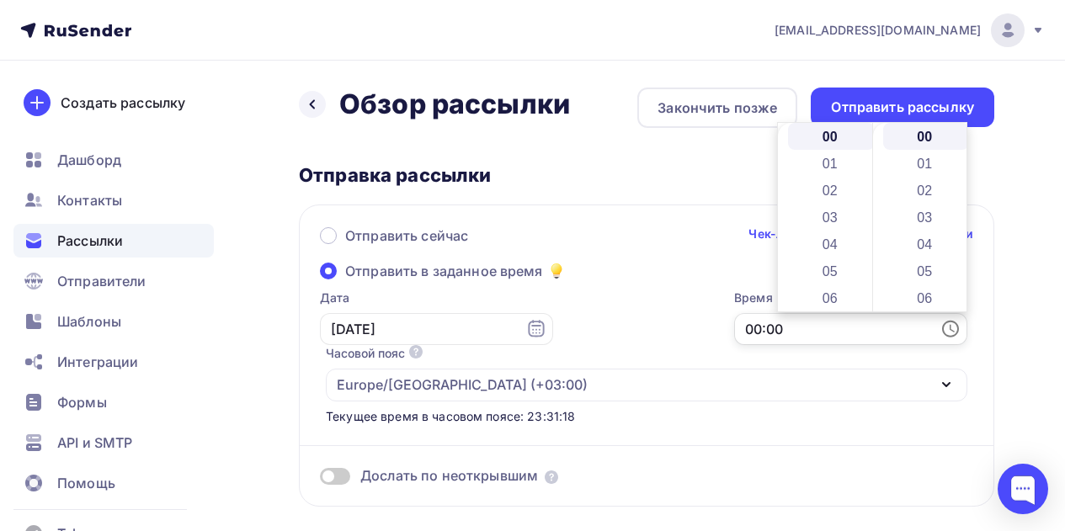
click at [791, 327] on input "00:00" at bounding box center [850, 329] width 233 height 32
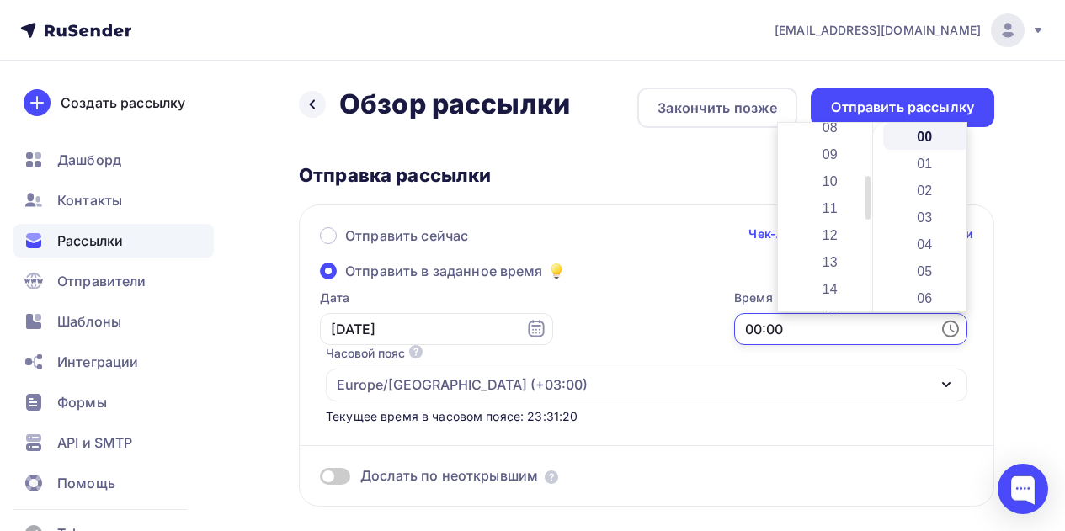
scroll to position [226, 0]
click at [824, 183] on li "10" at bounding box center [831, 179] width 87 height 27
type input "10:00"
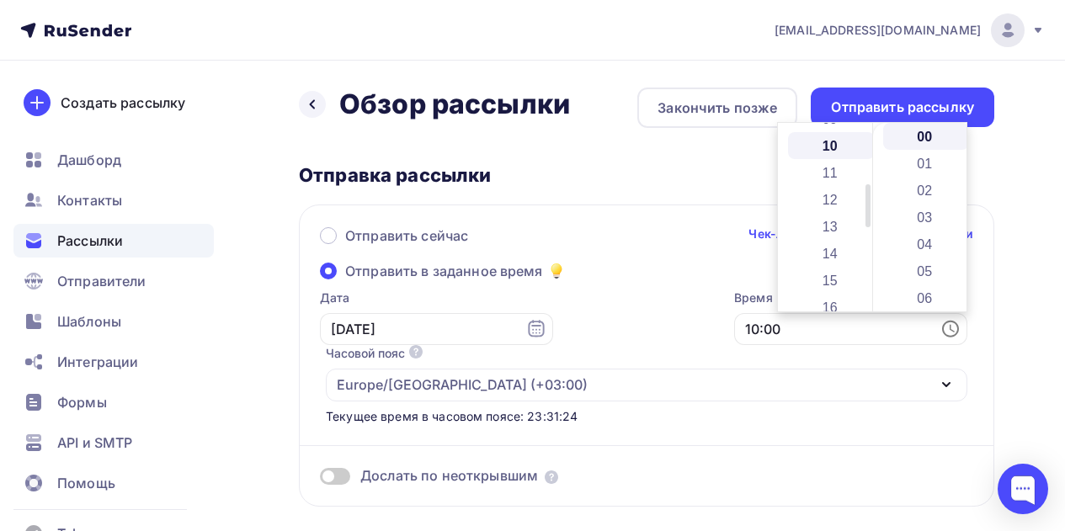
scroll to position [269, 0]
click at [666, 288] on div "Отправить сейчас Чек-лист перед отправкой рассылки Отправить в заданное время Д…" at bounding box center [646, 356] width 695 height 302
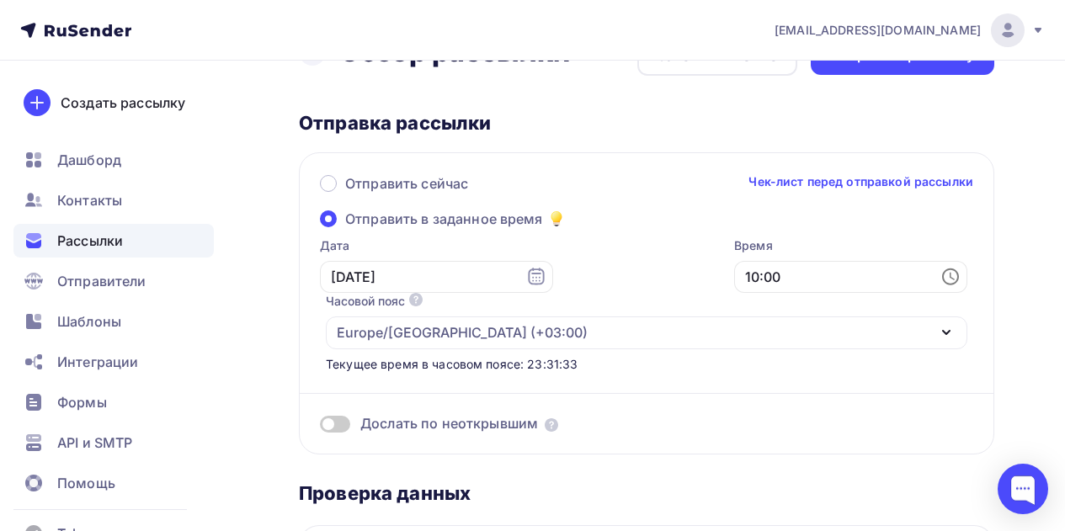
scroll to position [0, 0]
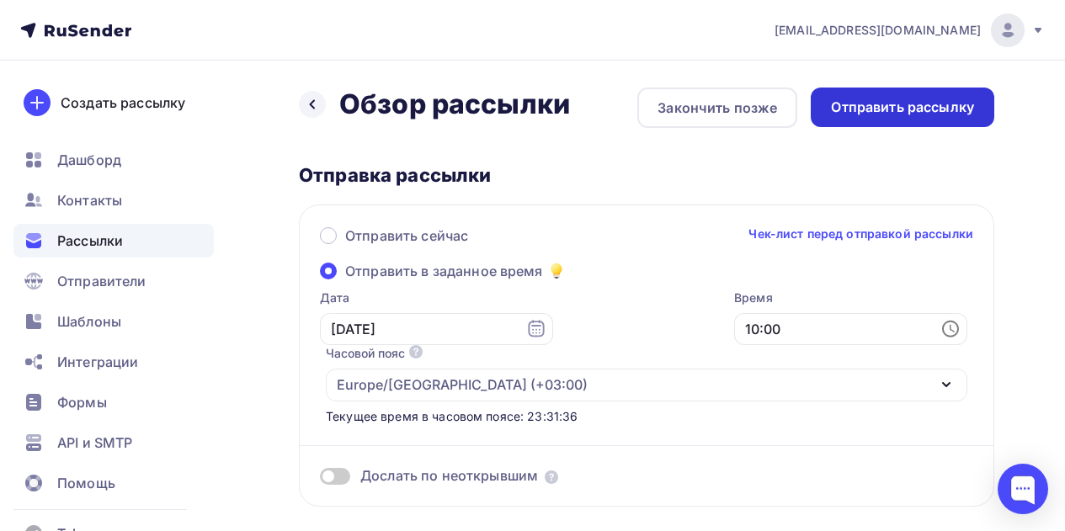
click at [826, 112] on div "Отправить рассылку" at bounding box center [902, 108] width 183 height 40
